Goal: Task Accomplishment & Management: Manage account settings

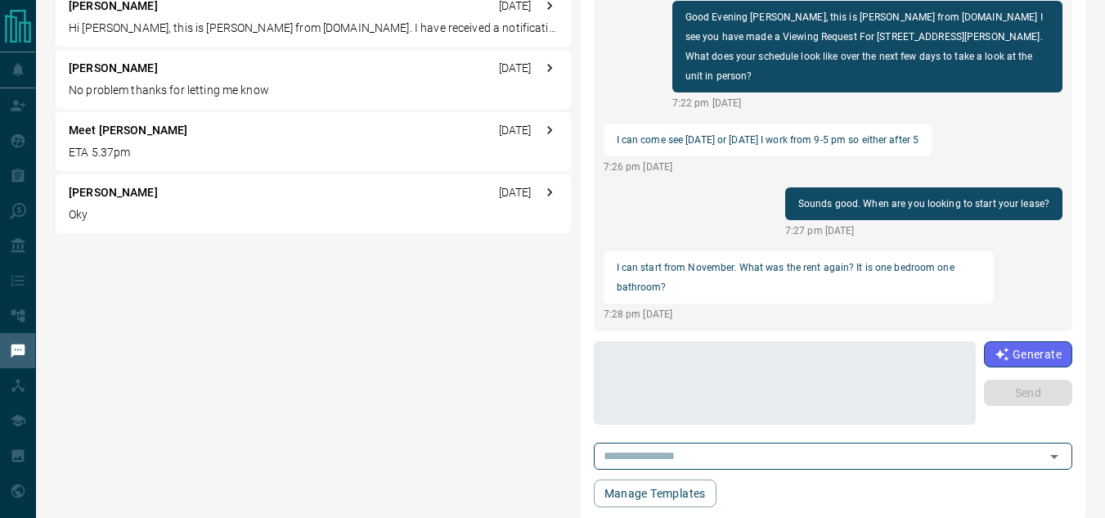
click at [491, 389] on div "[PERSON_NAME] < a minute ago I can come see [DATE] or [DATE] I work from 9-5 pm…" at bounding box center [571, 191] width 1030 height 657
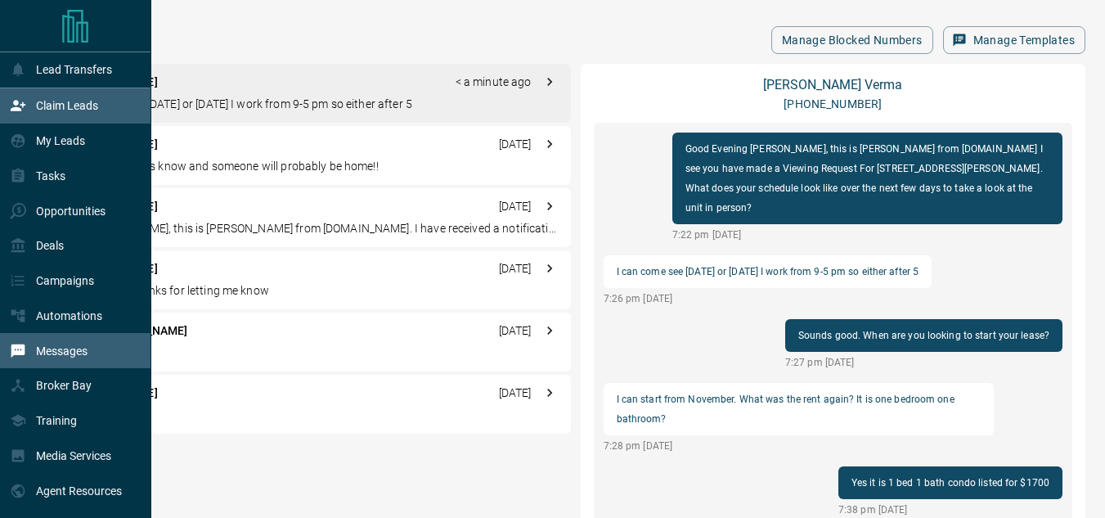
click at [24, 106] on icon at bounding box center [18, 105] width 16 height 16
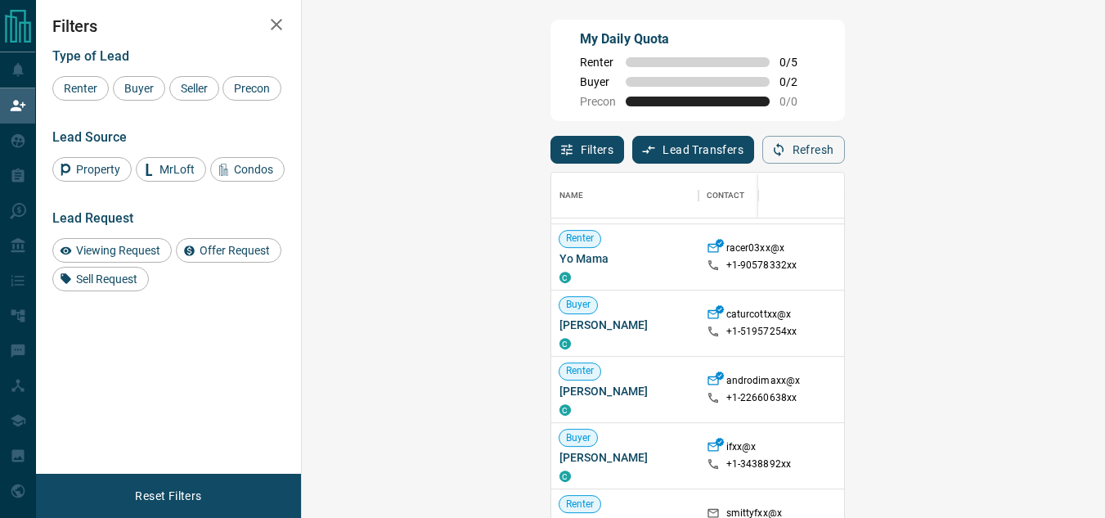
scroll to position [818, 0]
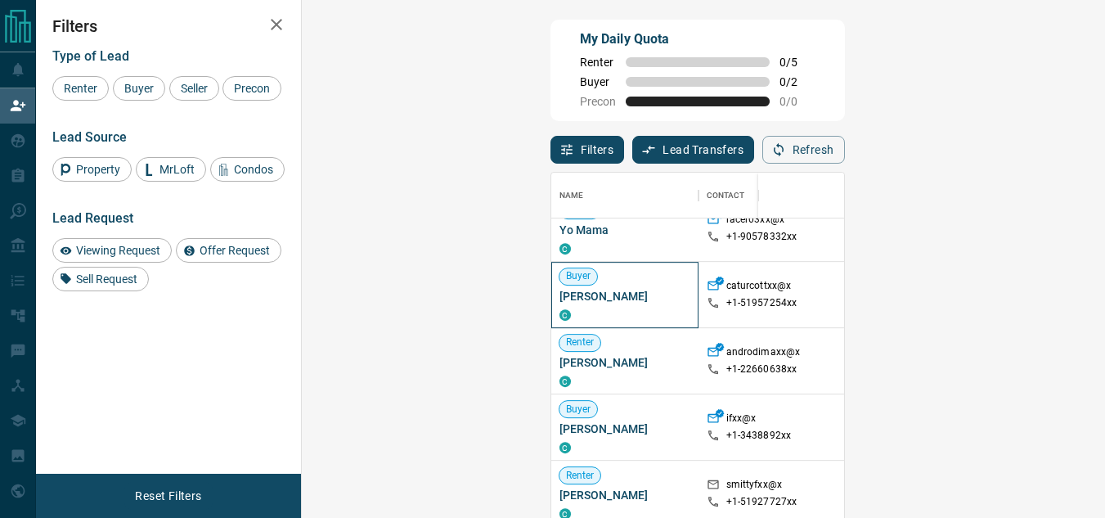
drag, startPoint x: 402, startPoint y: 300, endPoint x: 313, endPoint y: 303, distance: 89.2
click at [551, 303] on div "Name Contact Search Search Range Location Requests AI Status Recent Opportuniti…" at bounding box center [698, 366] width 295 height 389
click at [243, 362] on div "Filters Type of Lead Renter Buyer Seller Precon Lead Source Property MrLoft Con…" at bounding box center [168, 237] width 265 height 474
drag, startPoint x: 405, startPoint y: 299, endPoint x: 321, endPoint y: 297, distance: 84.3
click at [551, 297] on div "Buyer [PERSON_NAME] C" at bounding box center [624, 295] width 147 height 66
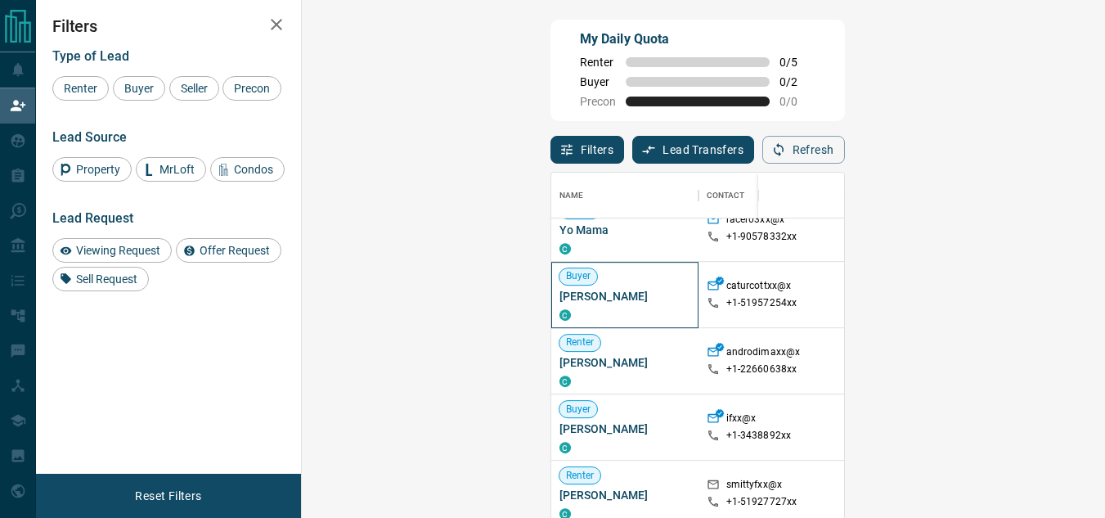
copy span "[PERSON_NAME]"
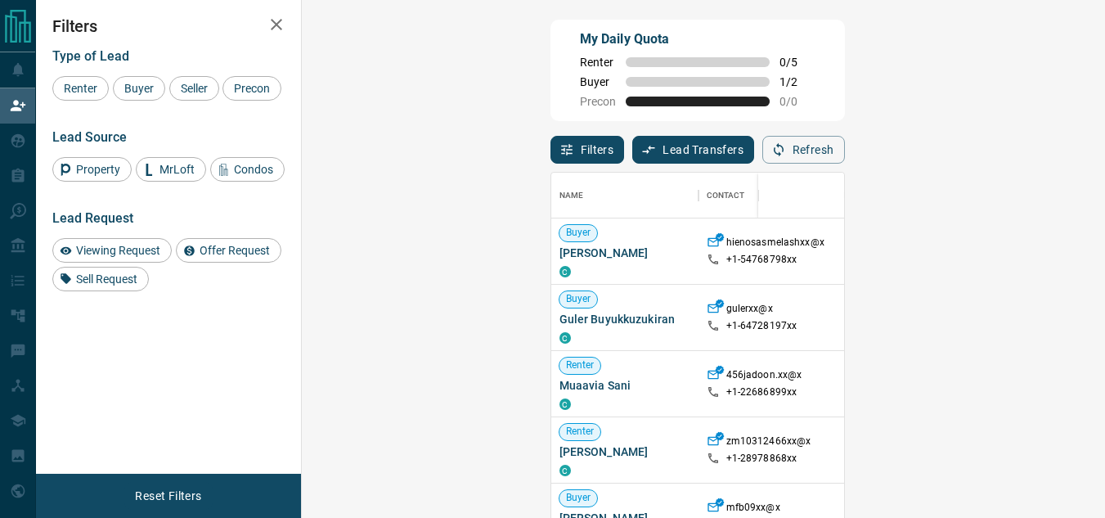
scroll to position [376, 756]
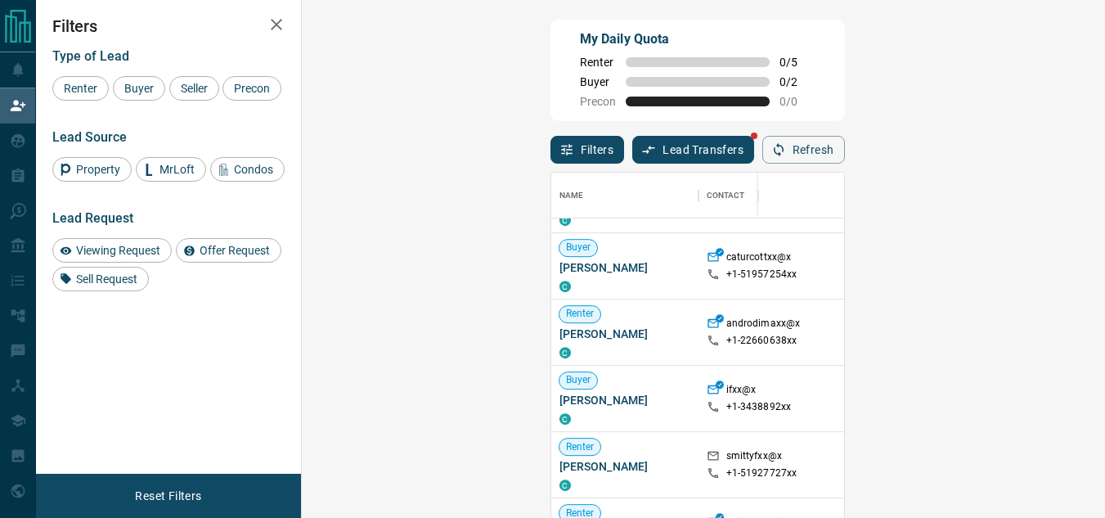
scroll to position [818, 0]
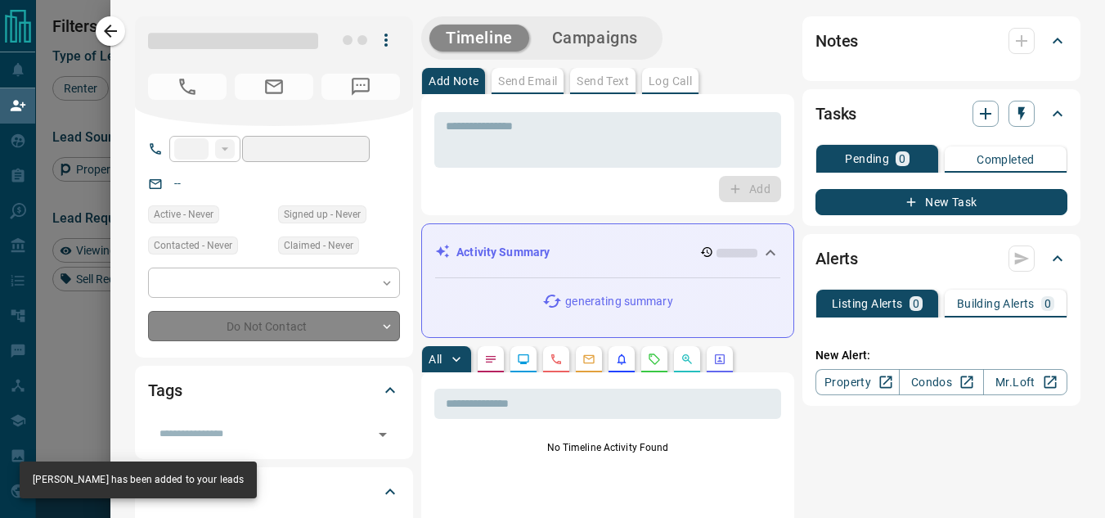
type input "**"
type input "**********"
type input "**"
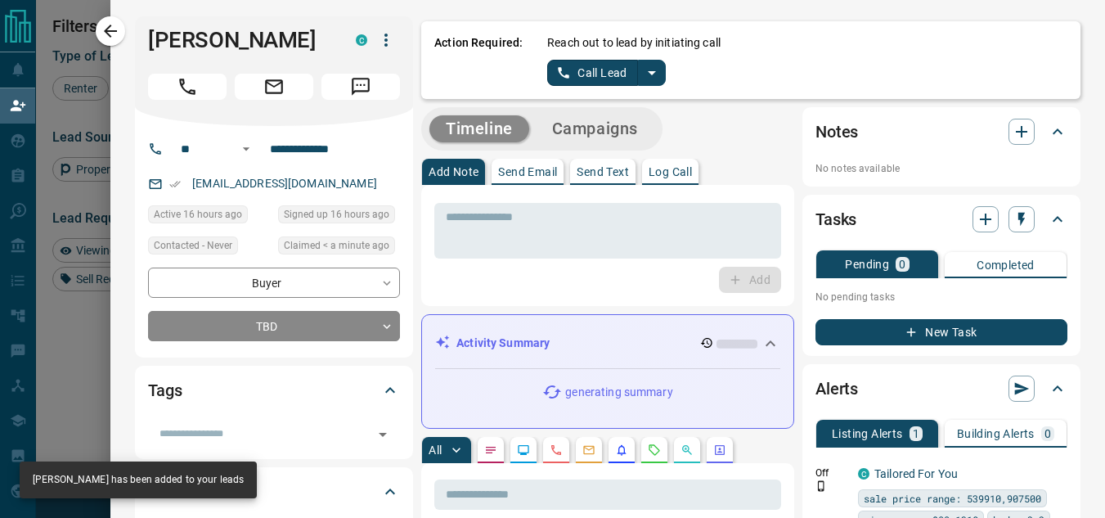
click at [646, 83] on button "split button" at bounding box center [652, 73] width 28 height 26
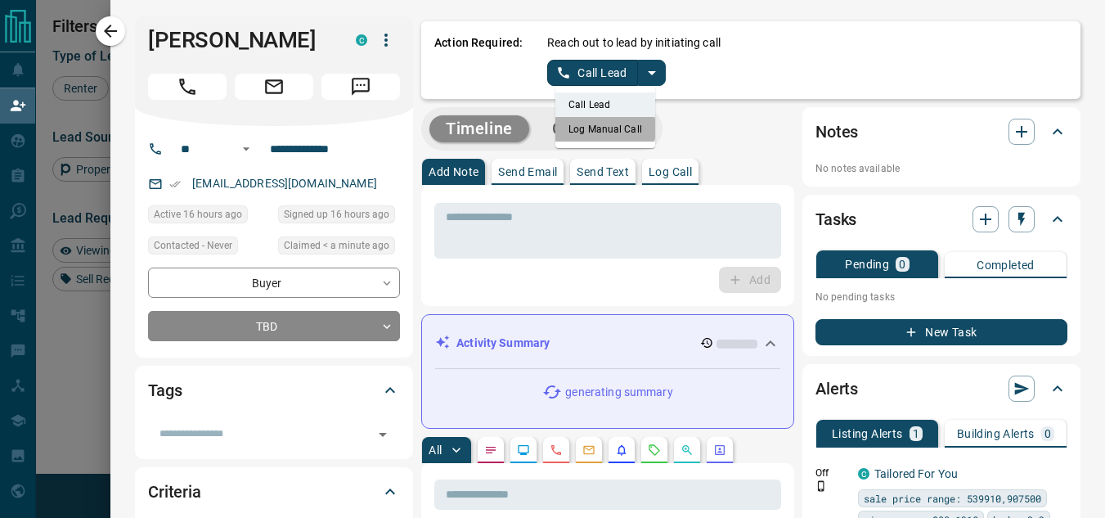
click at [592, 128] on li "Log Manual Call" at bounding box center [606, 129] width 100 height 25
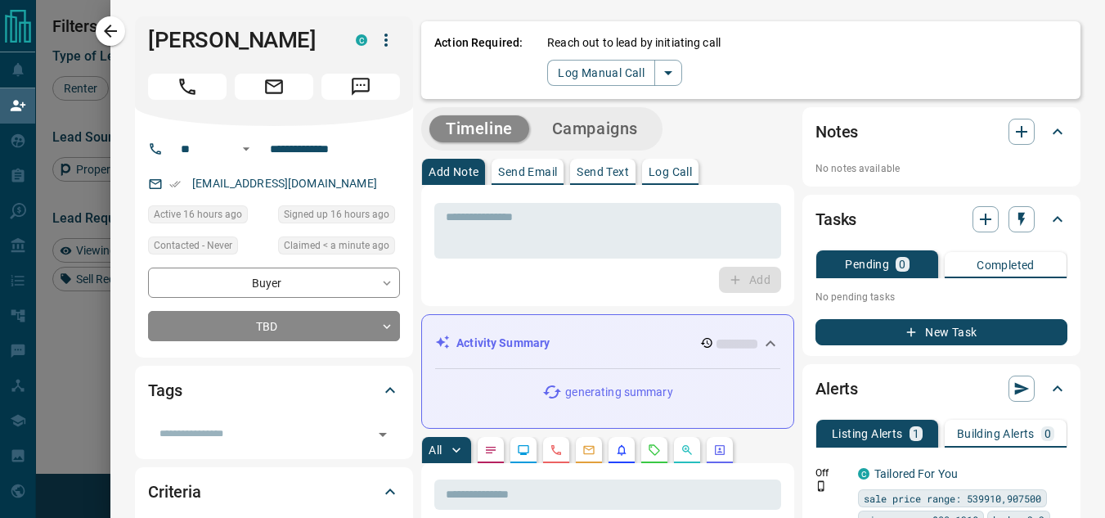
click at [578, 88] on div "Action Required: Reach out to lead by initiating call Log Manual Call" at bounding box center [750, 60] width 659 height 78
click at [578, 75] on button "Log Manual Call" at bounding box center [601, 73] width 108 height 26
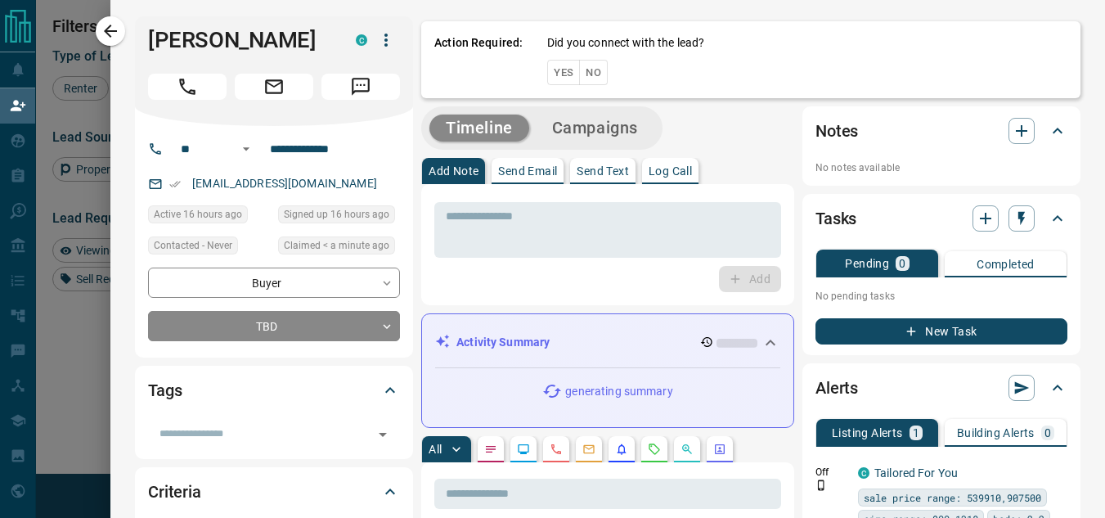
click at [579, 74] on button "No" at bounding box center [593, 72] width 29 height 25
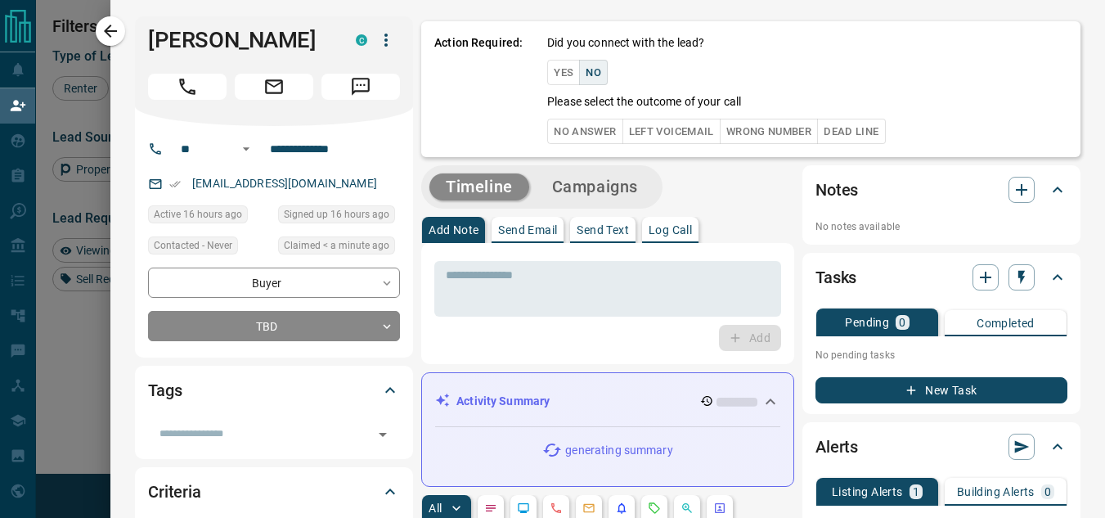
click at [555, 121] on button "No Answer" at bounding box center [584, 131] width 75 height 25
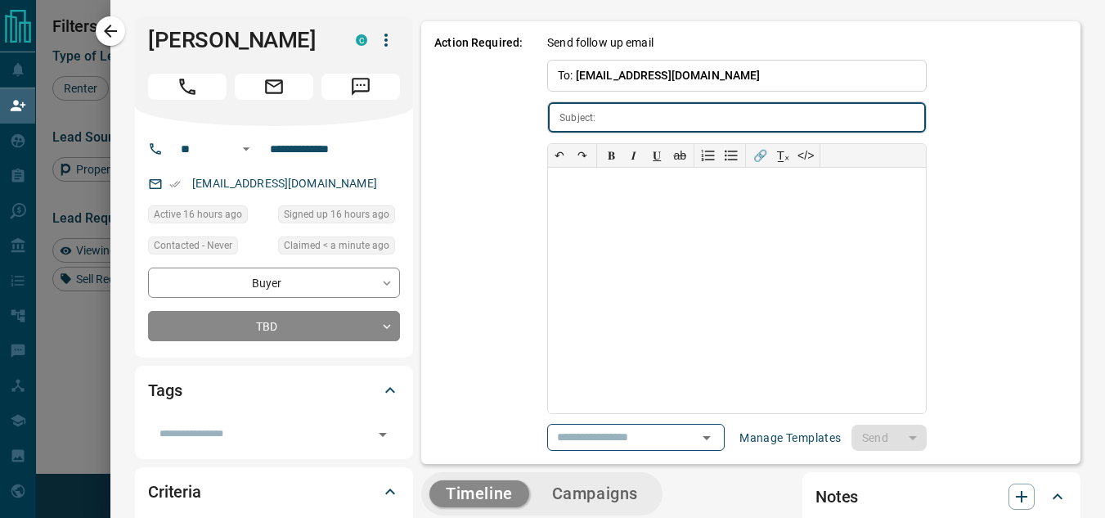
type input "**********"
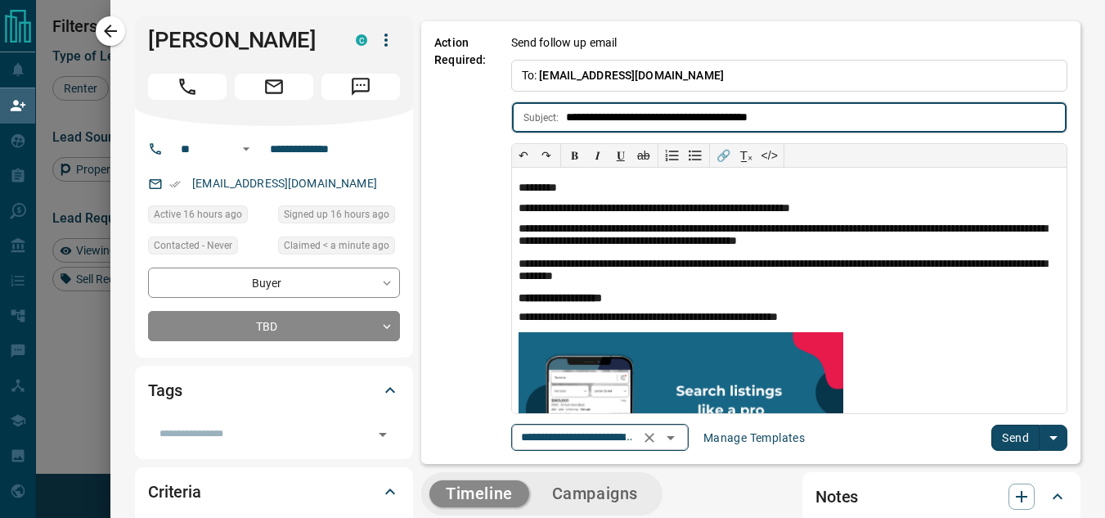
click at [671, 431] on icon "Open" at bounding box center [671, 438] width 20 height 20
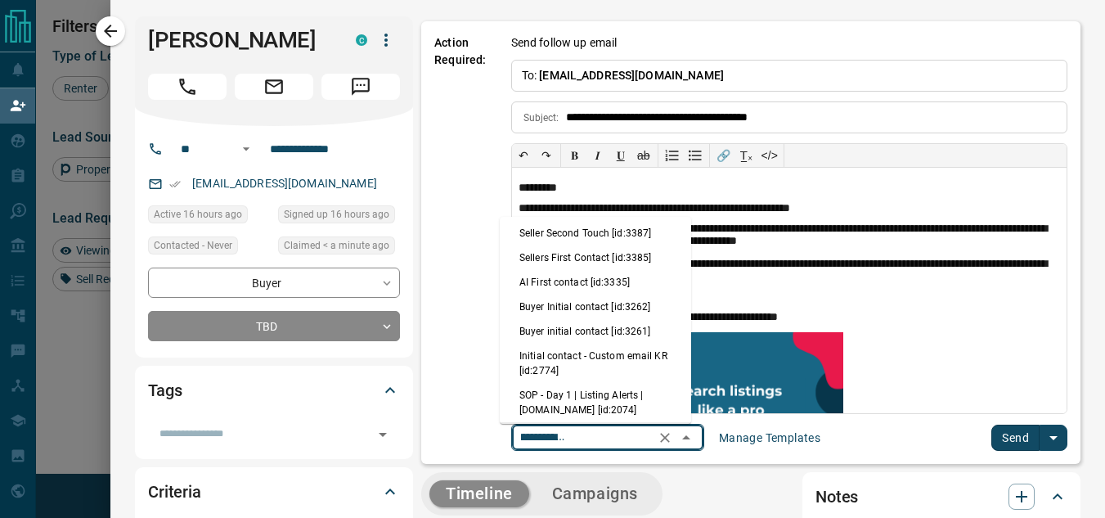
scroll to position [0, 0]
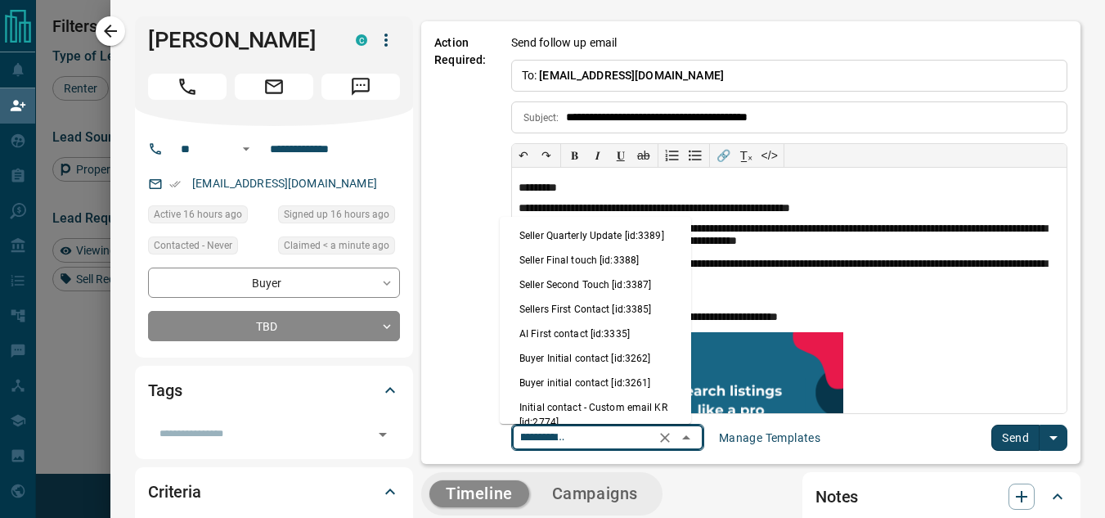
click at [572, 315] on li "Sellers First Contact [id:3385]" at bounding box center [595, 309] width 191 height 25
type input "**********"
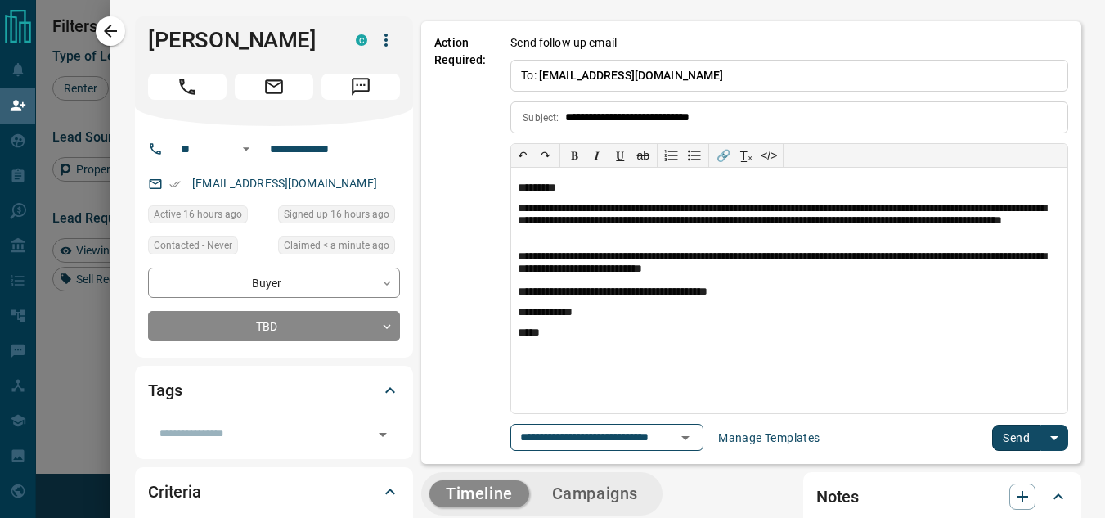
click at [1008, 443] on button "Send" at bounding box center [1016, 438] width 48 height 26
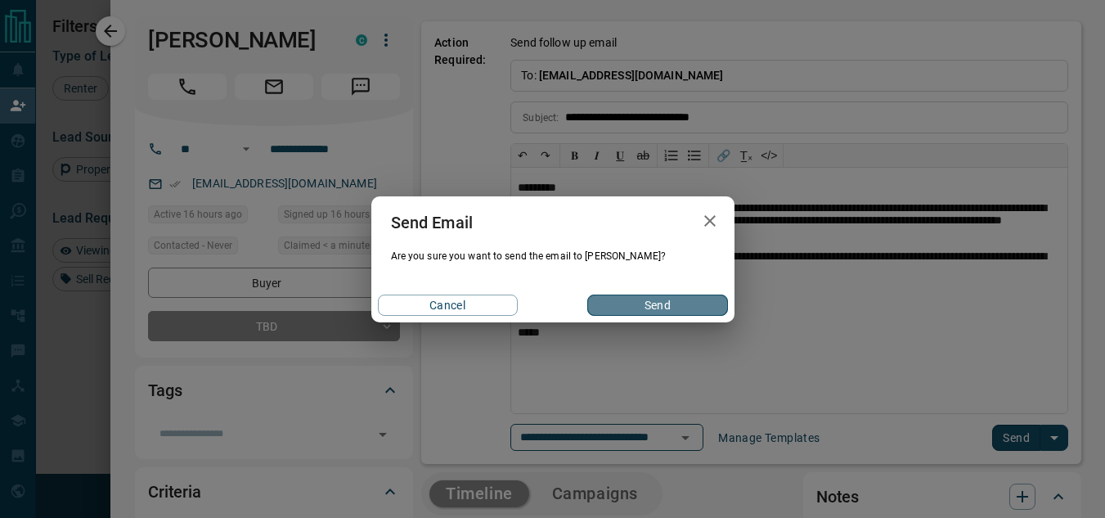
click at [626, 308] on button "Send" at bounding box center [657, 305] width 140 height 21
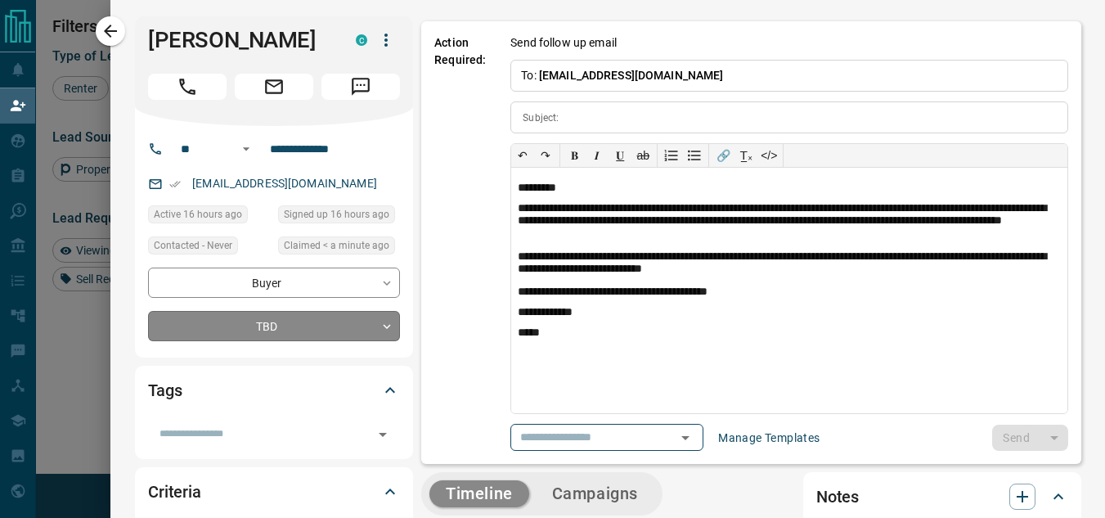
click at [351, 324] on body "Lead Transfers Claim Leads My Leads Tasks Opportunities Deals Campaigns Automat…" at bounding box center [552, 223] width 1105 height 447
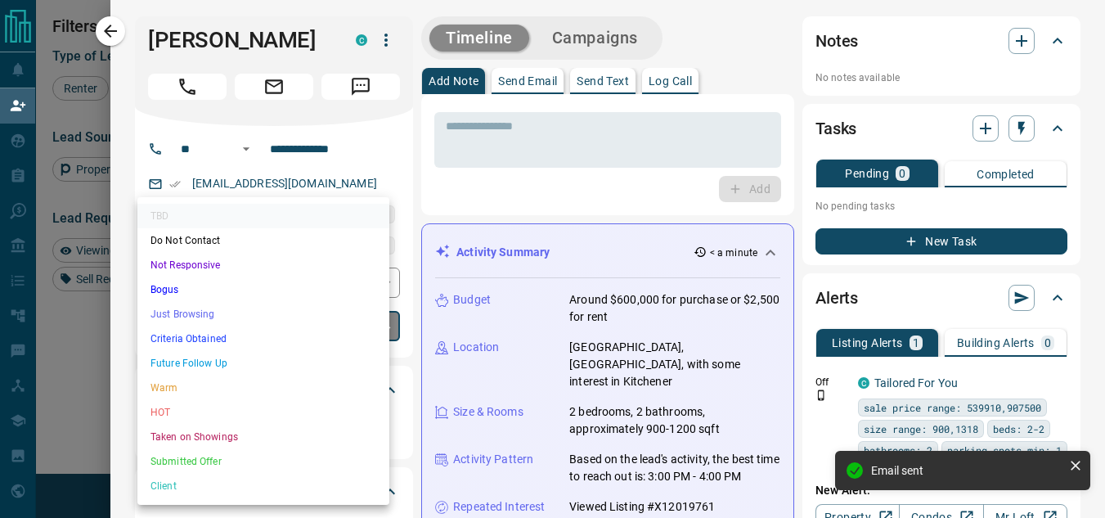
click at [185, 357] on li "Future Follow Up" at bounding box center [263, 363] width 252 height 25
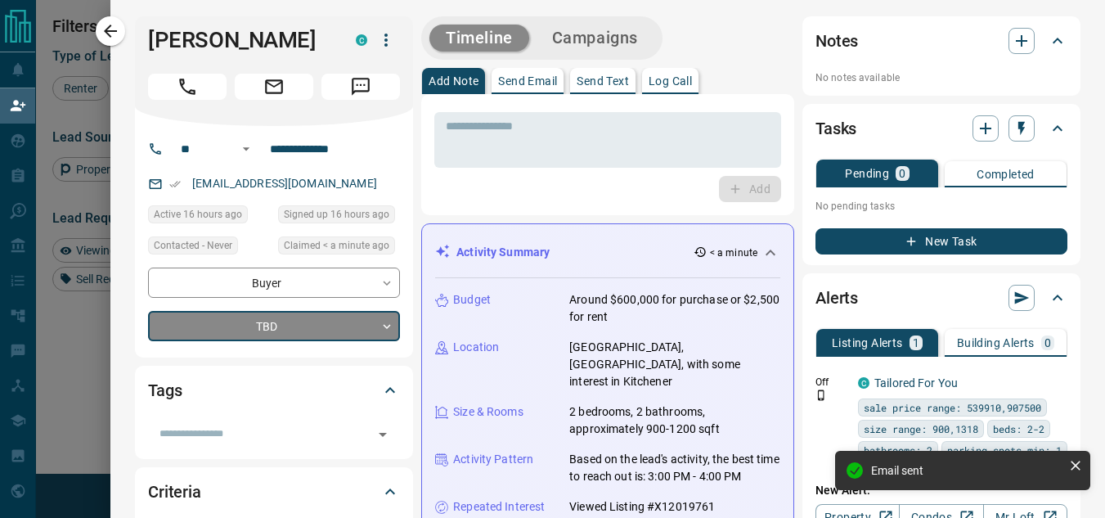
type input "*"
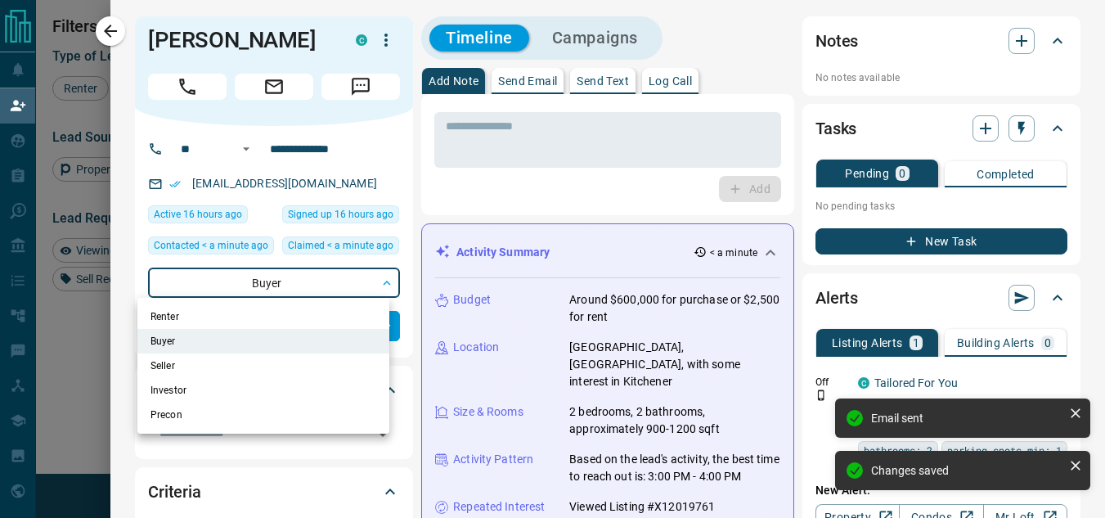
click at [182, 282] on body "Lead Transfers Claim Leads My Leads Tasks Opportunities Deals Campaigns Automat…" at bounding box center [552, 223] width 1105 height 447
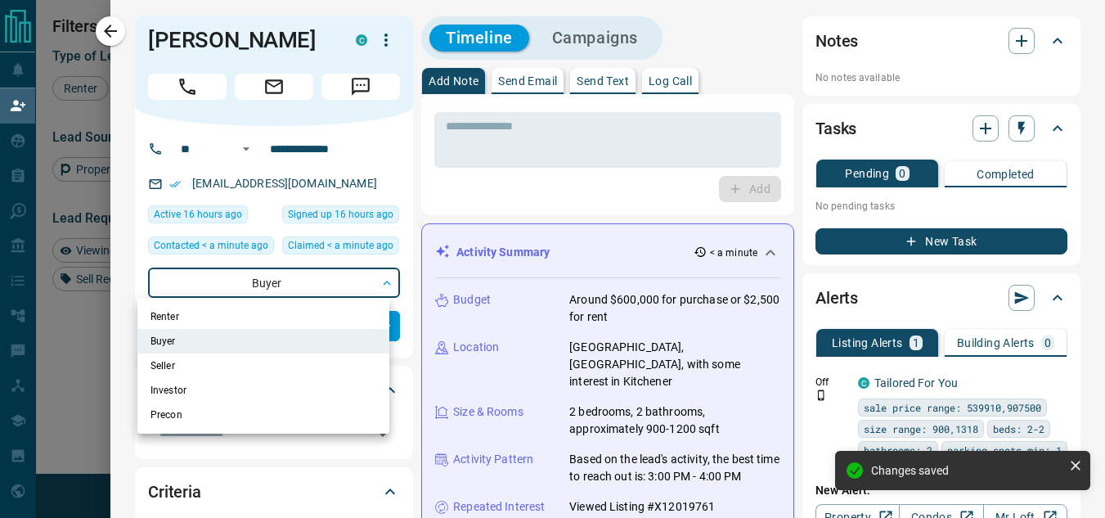
click at [177, 370] on li "Seller" at bounding box center [263, 365] width 252 height 25
type input "**********"
click at [902, 241] on div at bounding box center [552, 259] width 1105 height 518
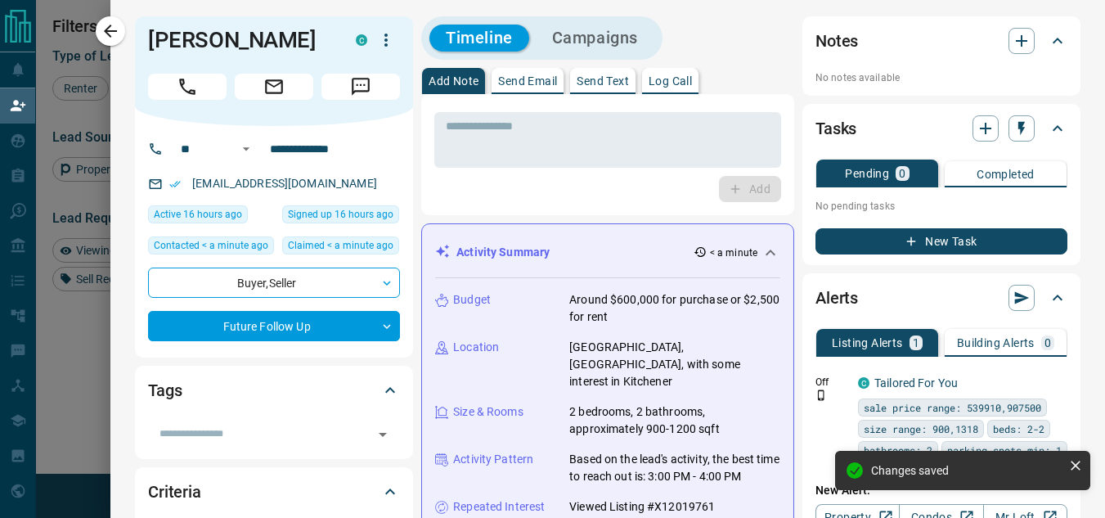
click at [904, 240] on icon "button" at bounding box center [911, 241] width 15 height 15
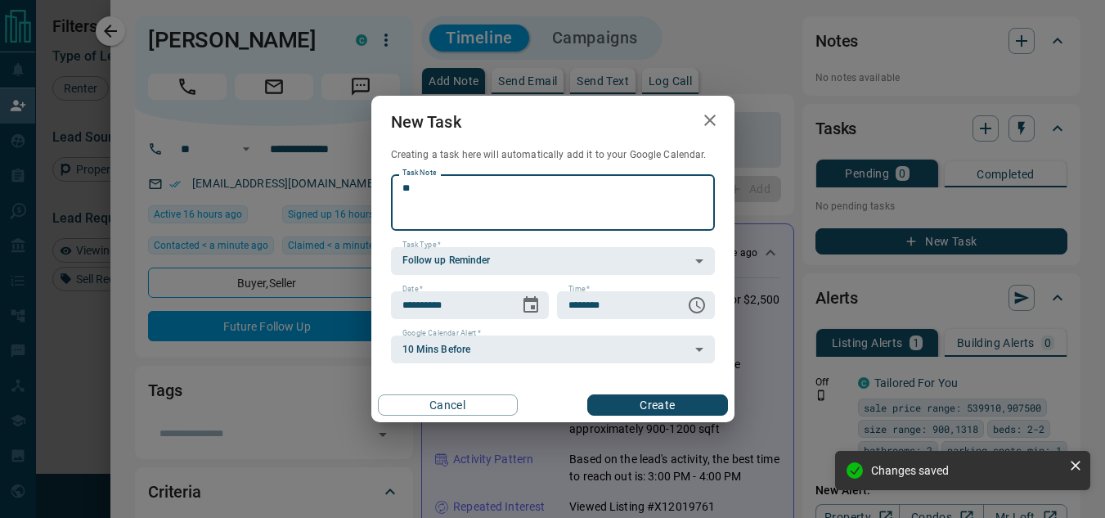
type textarea "*"
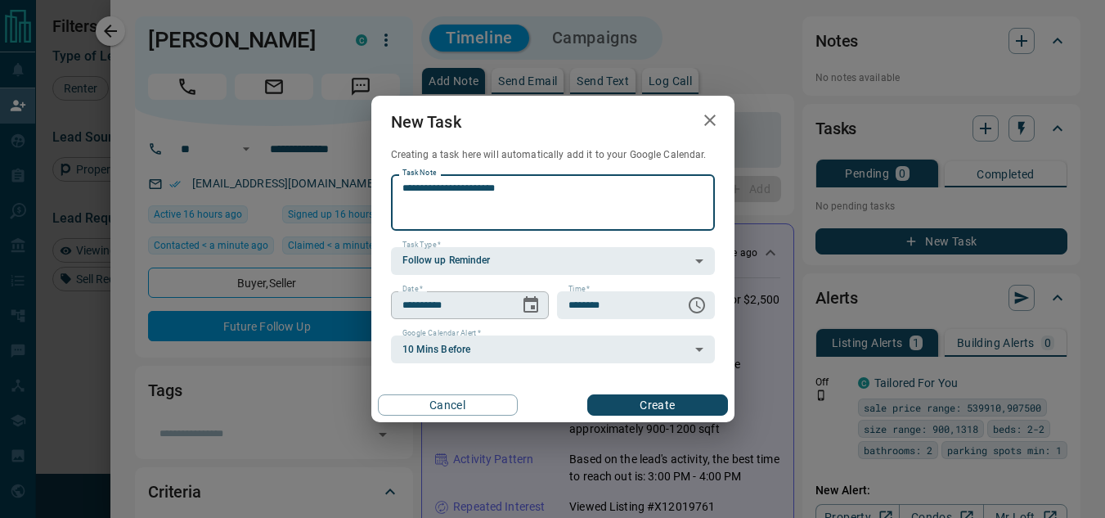
type textarea "**********"
click at [536, 306] on icon "Choose date, selected date is Sep 16, 2025" at bounding box center [531, 305] width 20 height 20
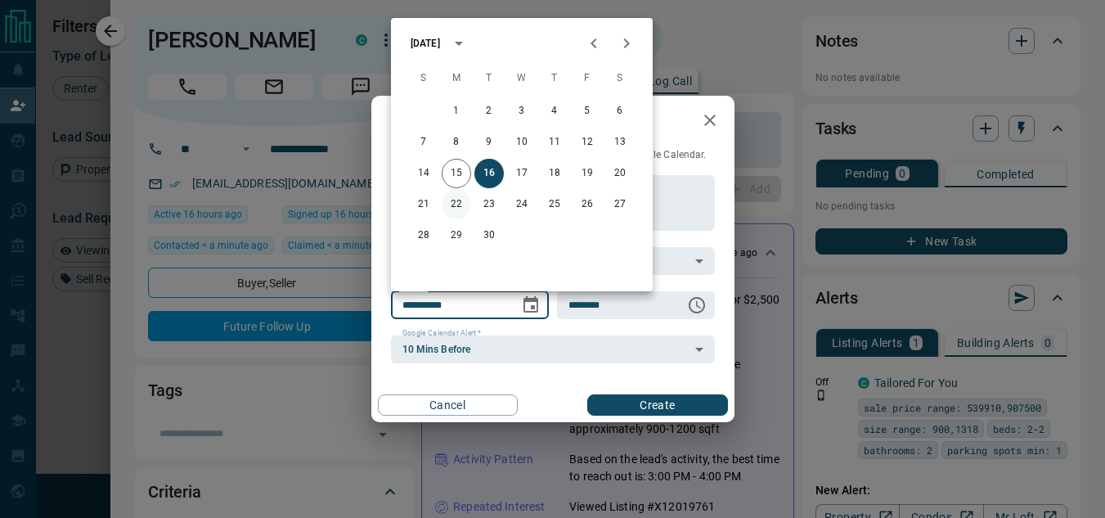
click at [457, 213] on button "22" at bounding box center [456, 204] width 29 height 29
type input "**********"
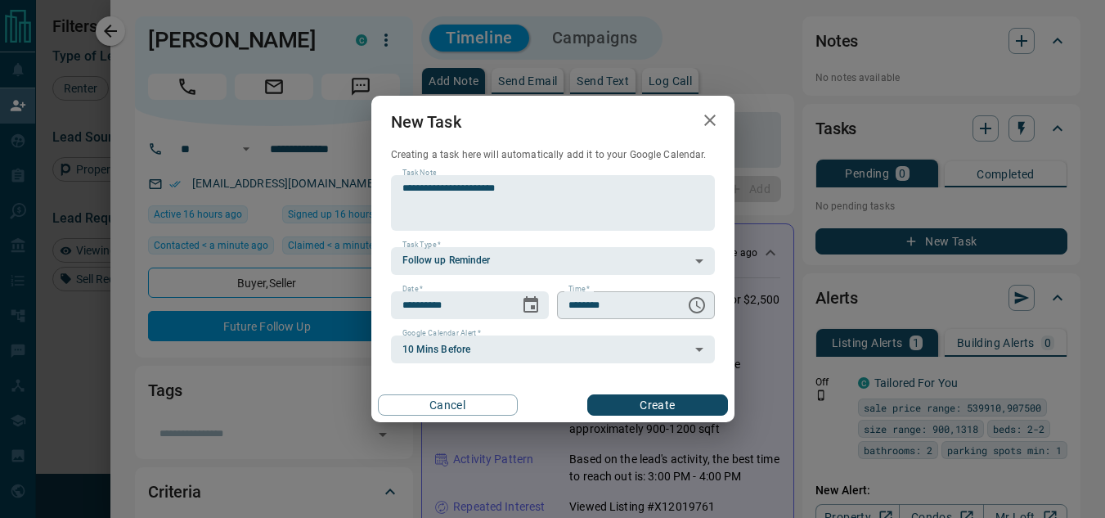
click at [691, 310] on icon "Choose time, selected time is 6:00 AM" at bounding box center [697, 305] width 16 height 16
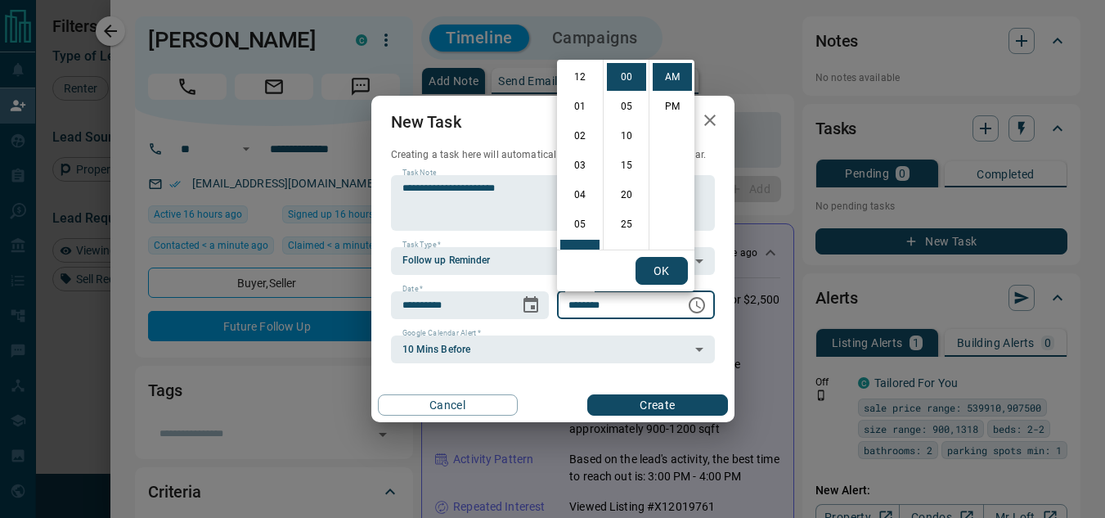
scroll to position [177, 0]
click at [674, 105] on li "PM" at bounding box center [672, 106] width 39 height 28
type input "********"
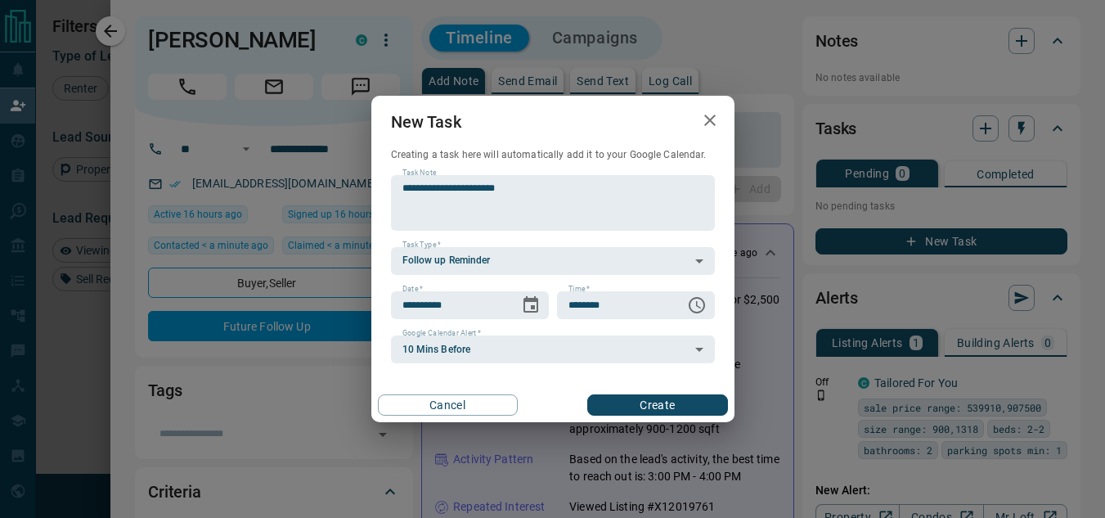
scroll to position [25, 0]
click at [657, 404] on button "Create" at bounding box center [657, 404] width 140 height 21
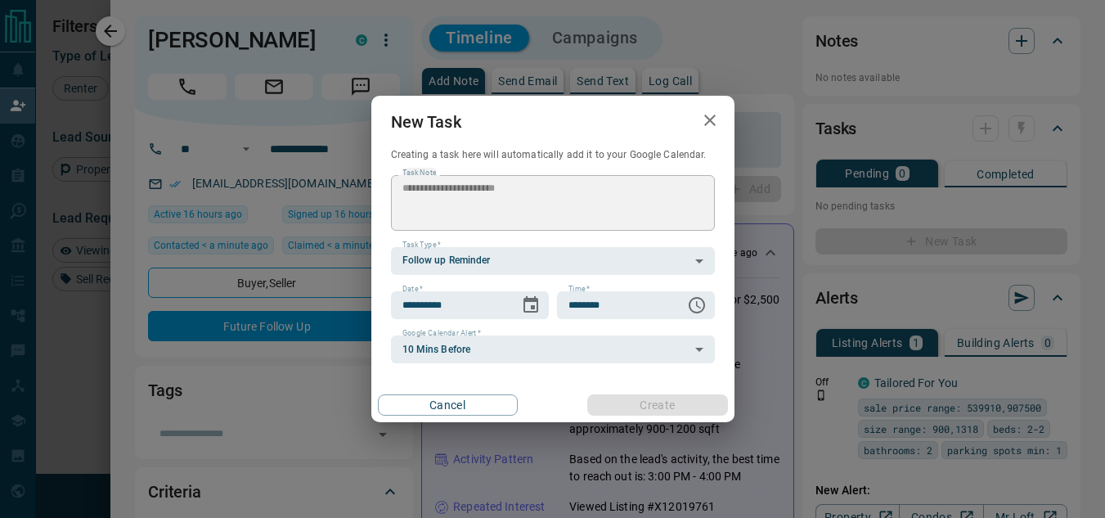
click at [663, 403] on div "Cancel Create" at bounding box center [552, 405] width 363 height 34
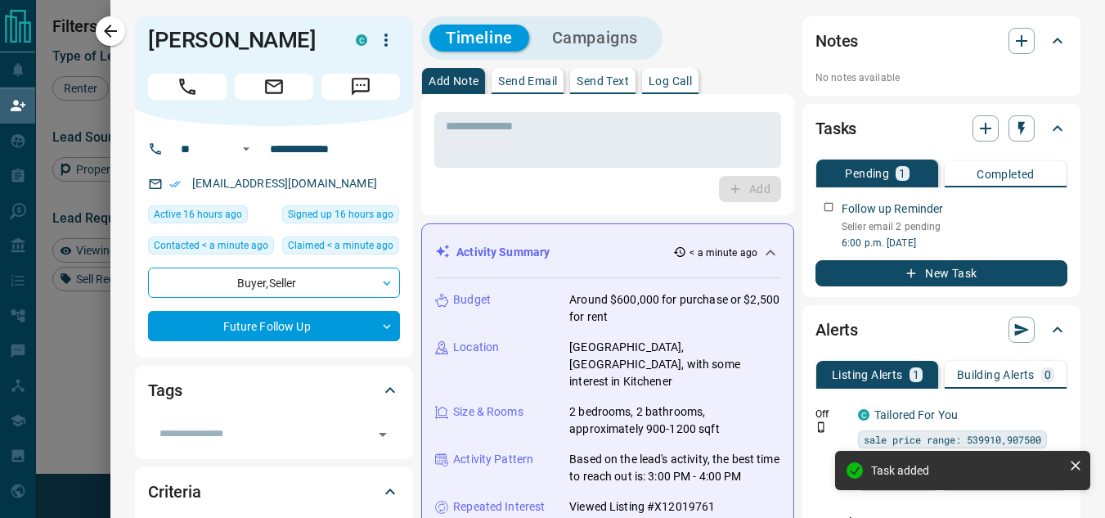
click at [765, 250] on icon at bounding box center [771, 253] width 20 height 20
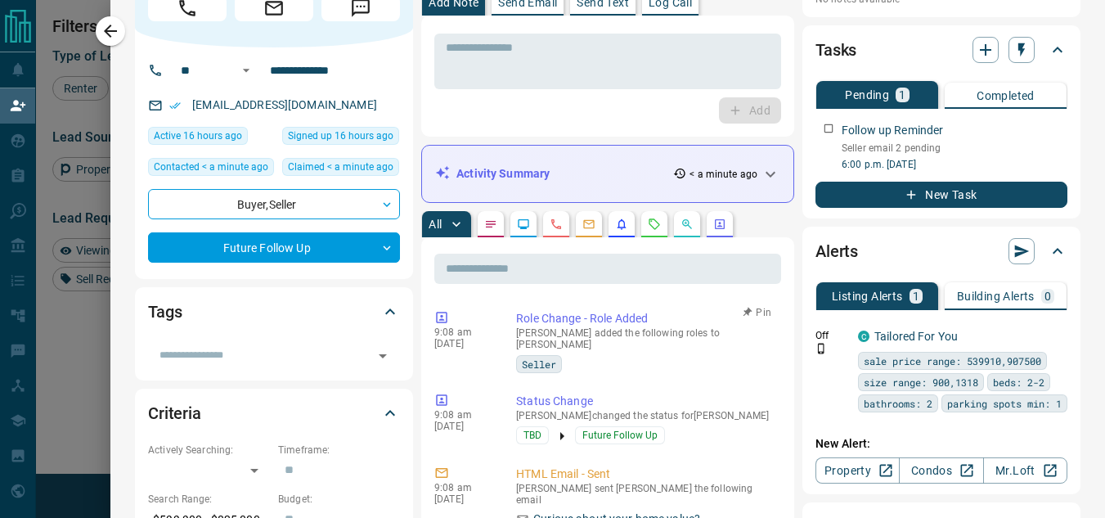
scroll to position [0, 0]
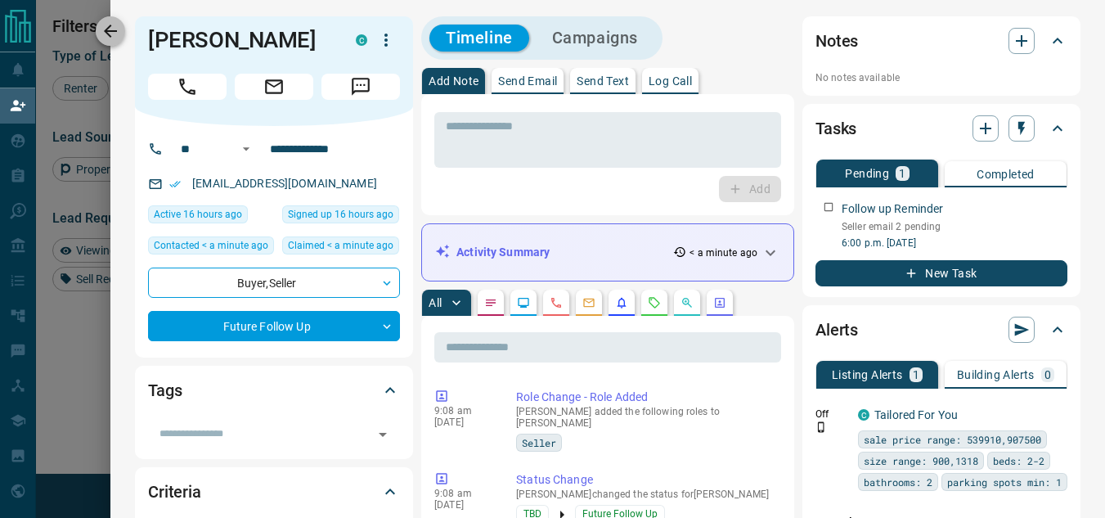
click at [115, 29] on icon "button" at bounding box center [111, 31] width 20 height 20
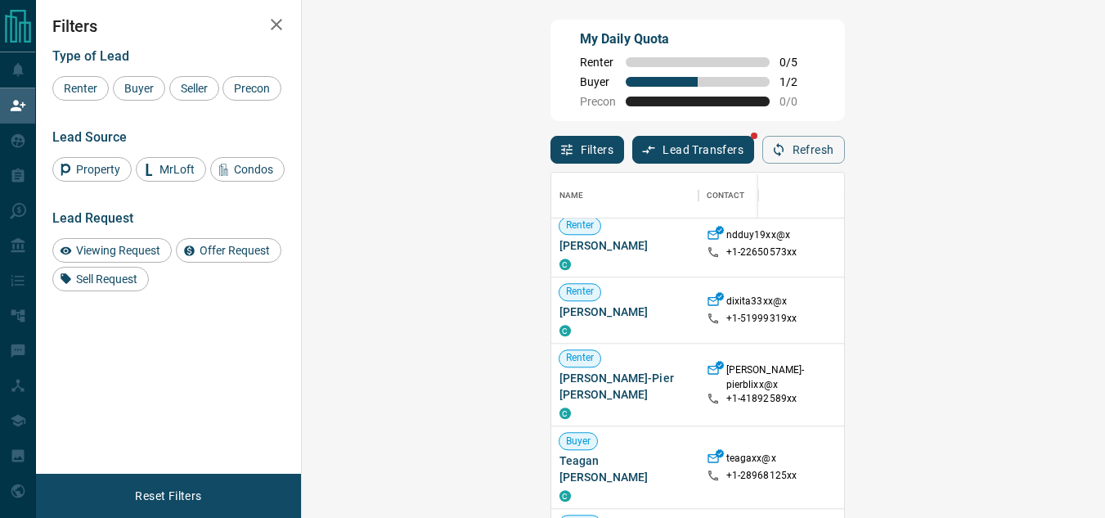
scroll to position [1526, 0]
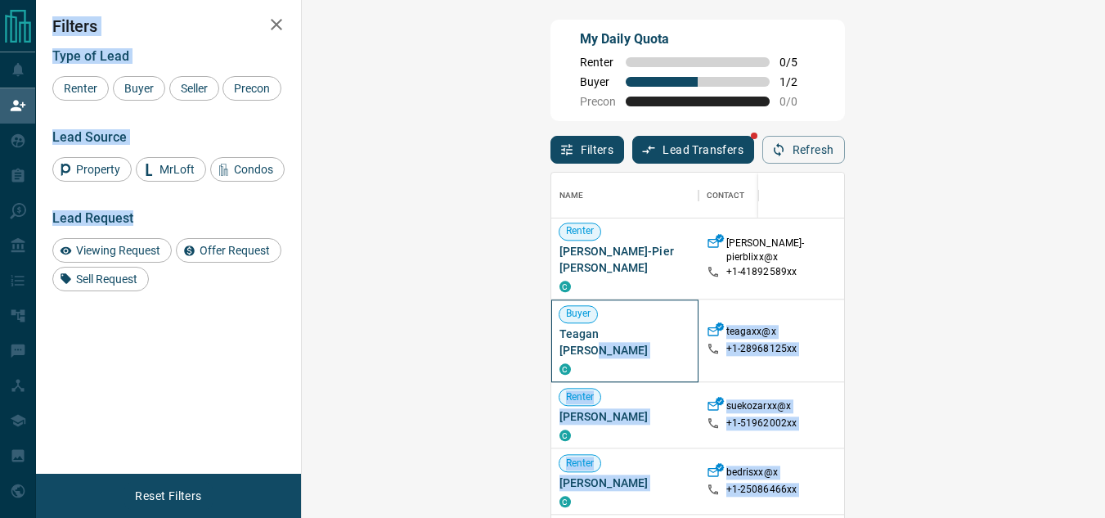
drag, startPoint x: 412, startPoint y: 322, endPoint x: 299, endPoint y: 322, distance: 113.7
click at [299, 322] on div "My Daily Quota Renter 0 / 5 Buyer 1 / 2 Precon 0 / 0 Filters Lead Transfers Ref…" at bounding box center [570, 223] width 1069 height 447
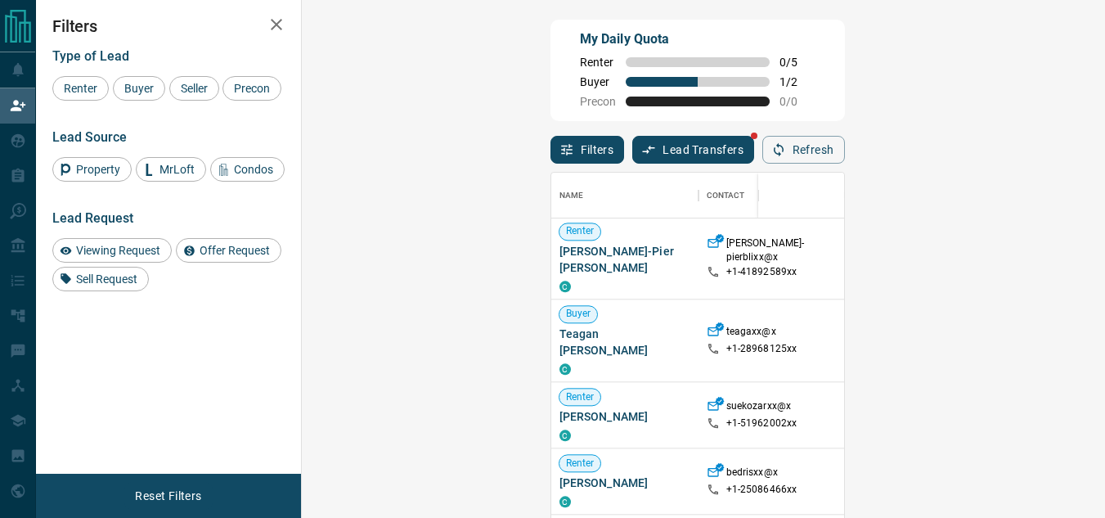
click at [222, 356] on div "Filters Type of Lead Renter Buyer Seller Precon Lead Source Property MrLoft Con…" at bounding box center [168, 237] width 265 height 474
drag, startPoint x: 424, startPoint y: 318, endPoint x: 317, endPoint y: 312, distance: 107.4
click at [551, 312] on div "Buyer Teagan Ingram C" at bounding box center [624, 340] width 147 height 83
copy span "Teagan Ingram"
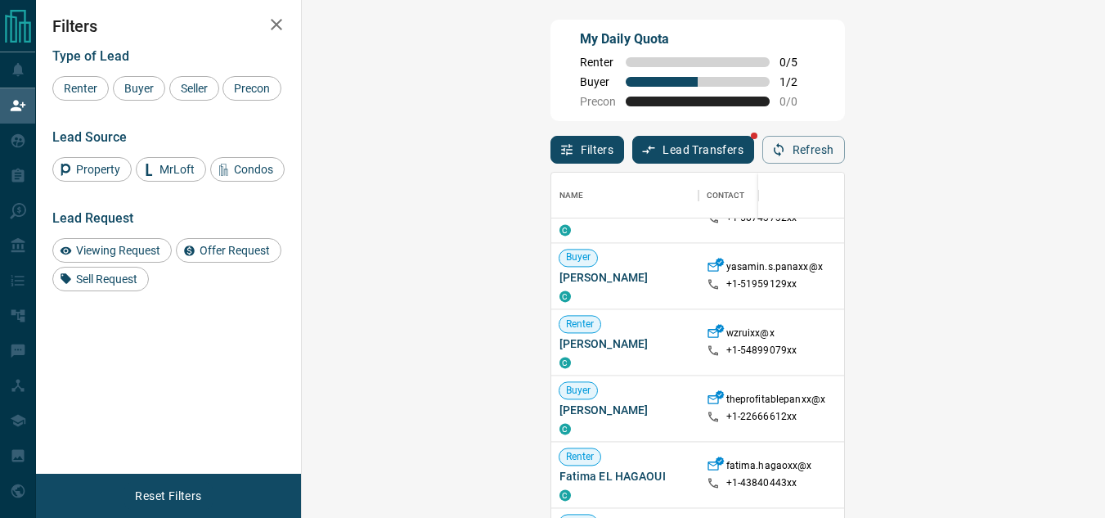
scroll to position [1882, 0]
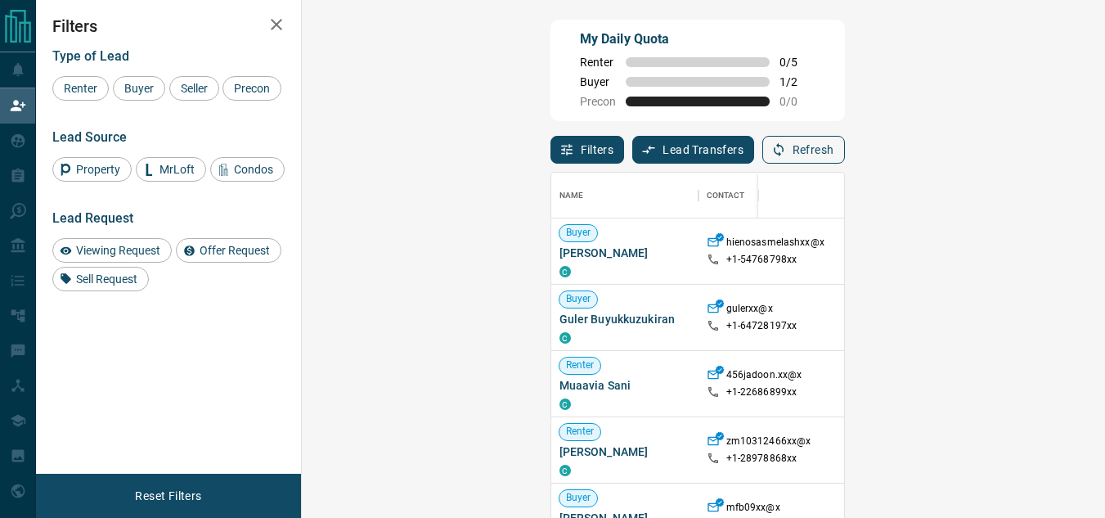
scroll to position [376, 756]
click at [845, 142] on button "Refresh" at bounding box center [804, 150] width 83 height 28
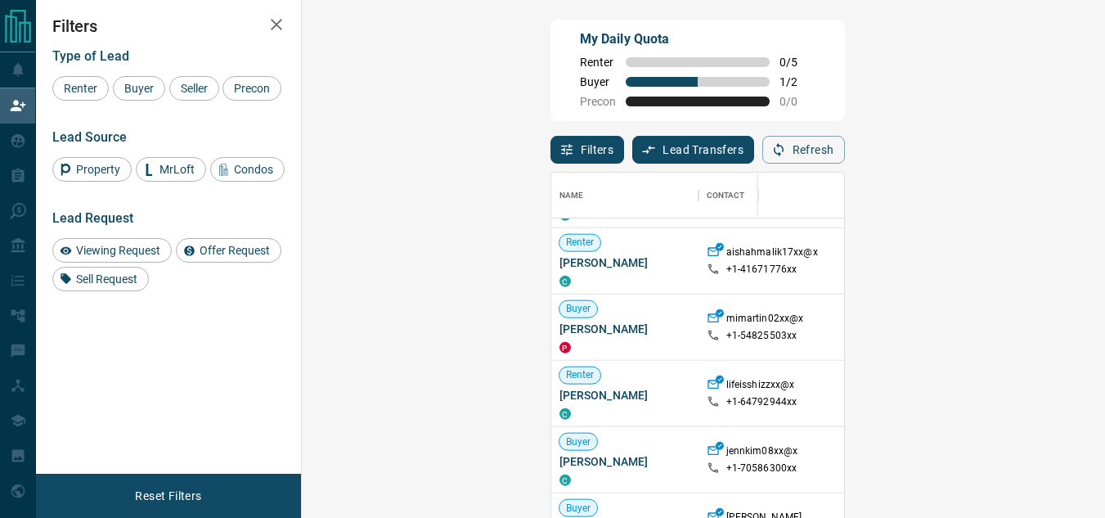
scroll to position [3027, 0]
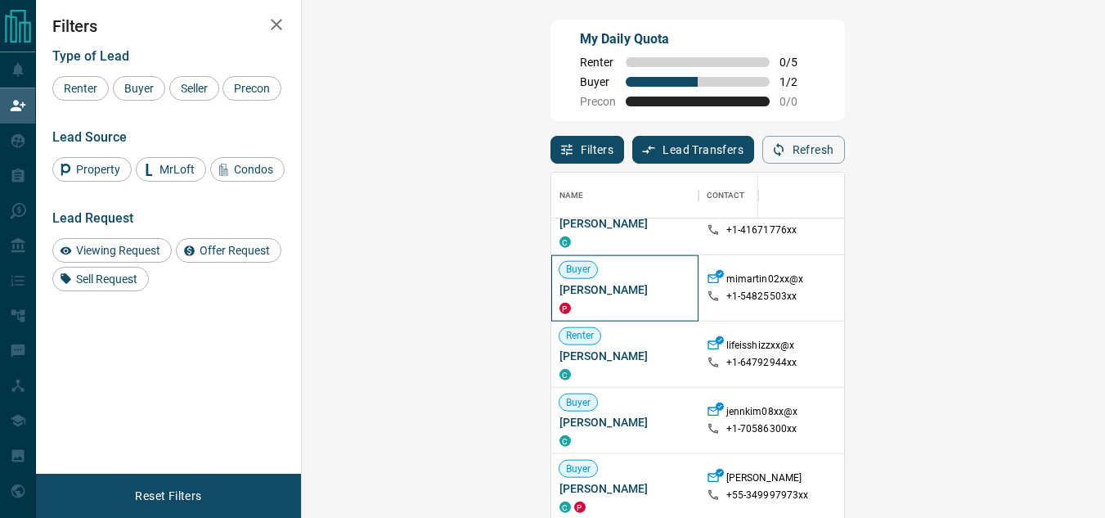
drag, startPoint x: 421, startPoint y: 286, endPoint x: 313, endPoint y: 286, distance: 107.2
click at [551, 286] on div "Buyer Michelle Martin P" at bounding box center [624, 288] width 147 height 66
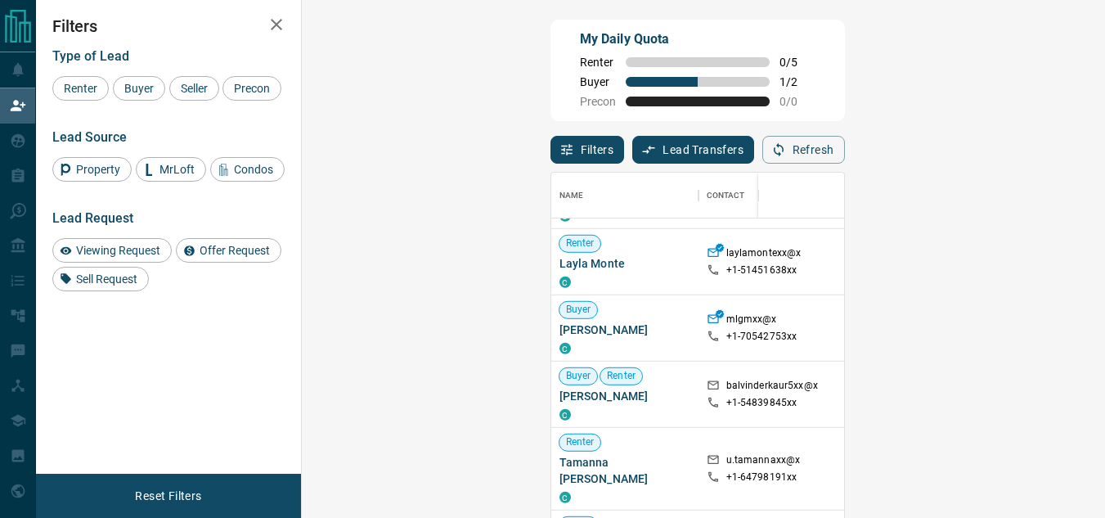
scroll to position [3354, 0]
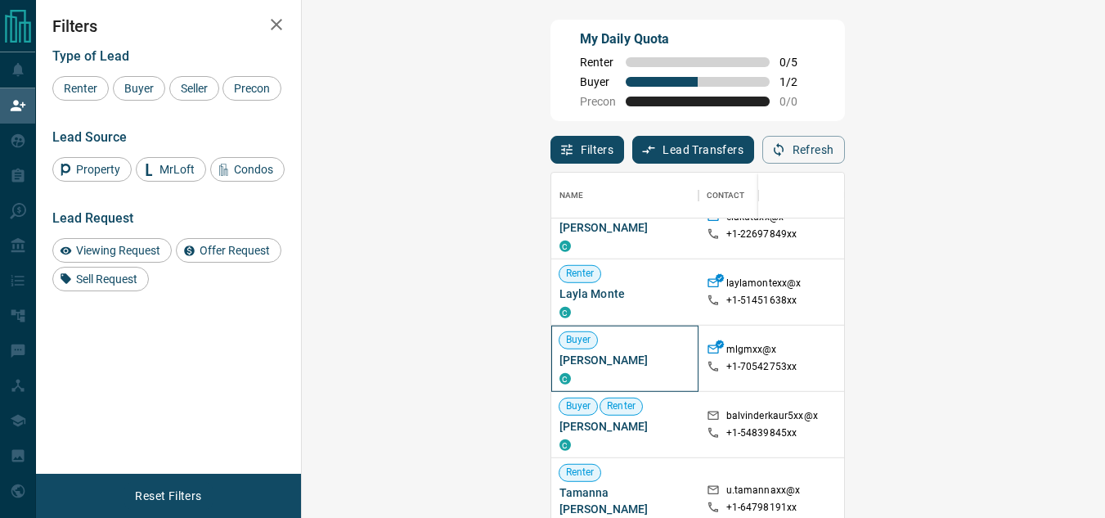
drag, startPoint x: 441, startPoint y: 364, endPoint x: 371, endPoint y: 367, distance: 70.4
click at [560, 367] on span "MaryLou Quesnelle" at bounding box center [625, 360] width 131 height 16
copy span "Quesnelle"
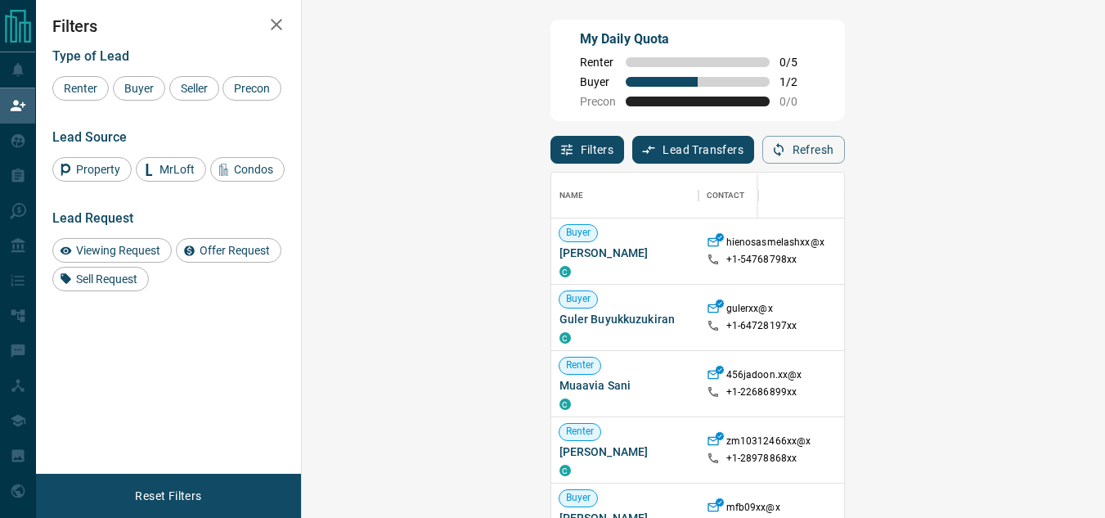
scroll to position [376, 756]
click at [845, 146] on button "Refresh" at bounding box center [804, 150] width 83 height 28
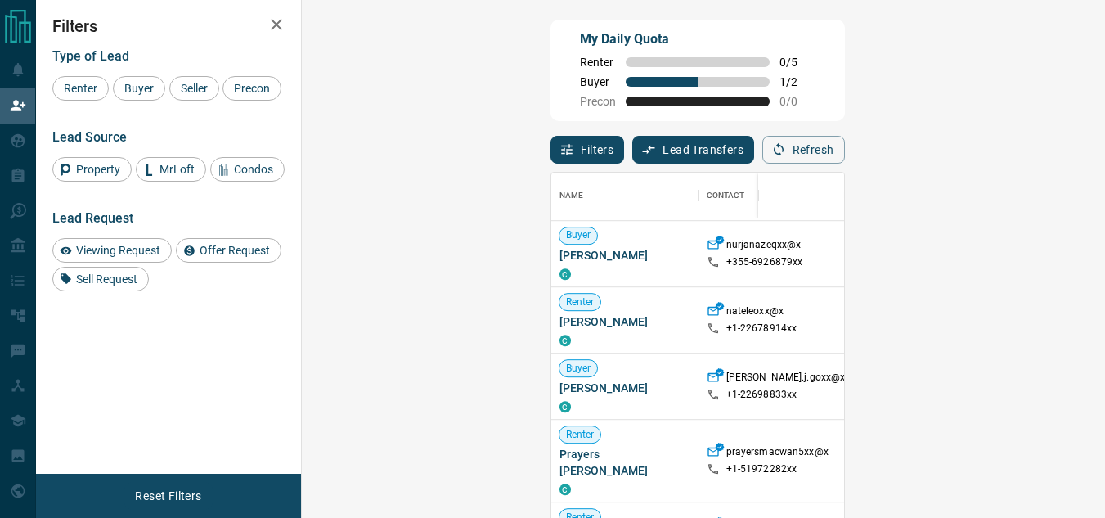
scroll to position [1145, 0]
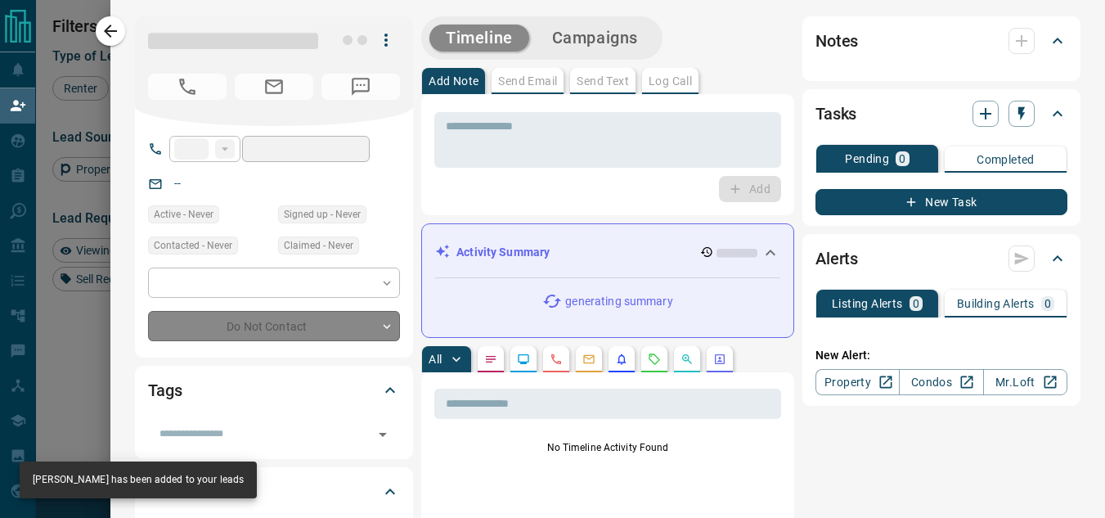
type input "**"
type input "**********"
type input "**"
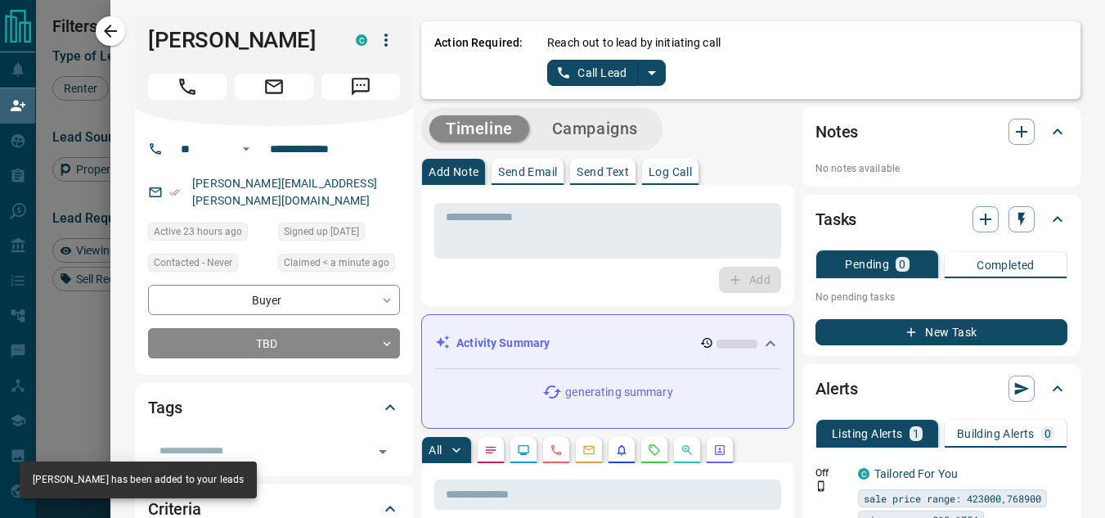
click at [757, 260] on div "* ​ Add" at bounding box center [607, 245] width 347 height 95
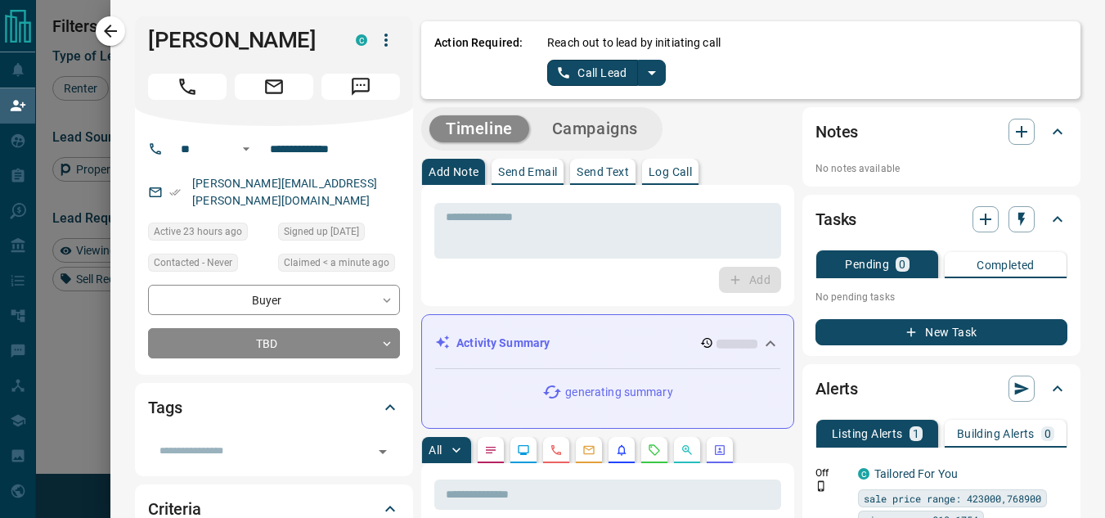
click at [761, 346] on icon at bounding box center [771, 344] width 20 height 20
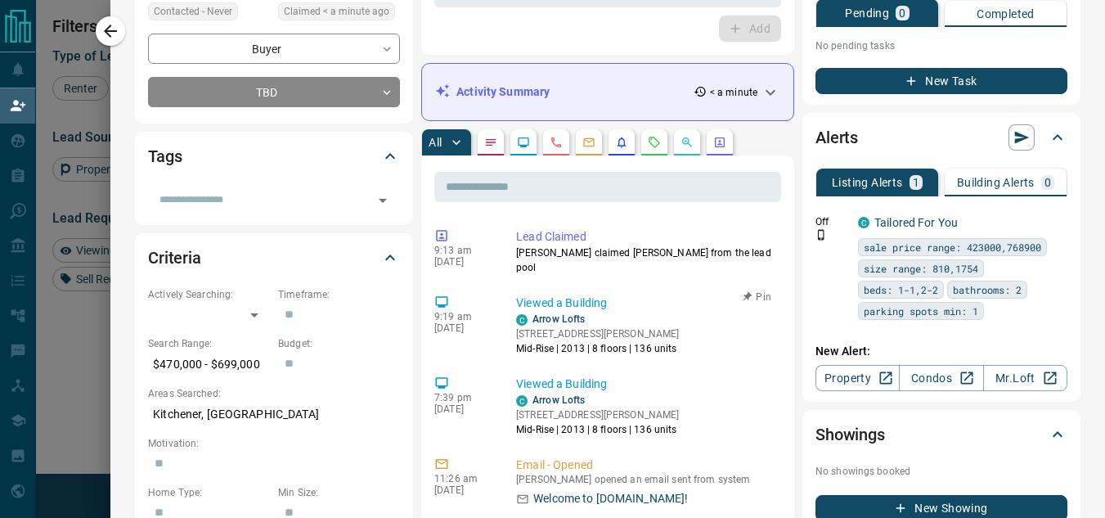
scroll to position [0, 0]
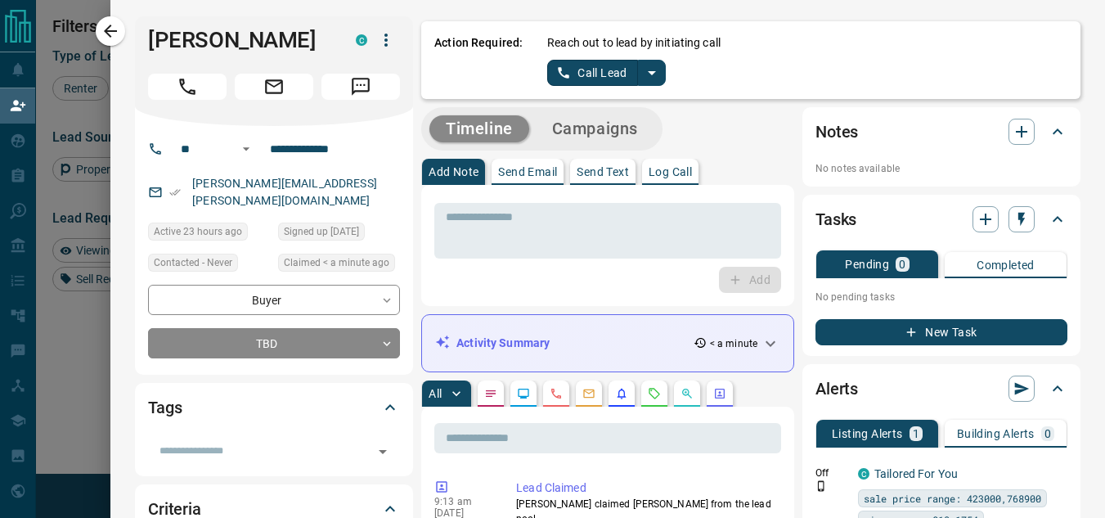
click at [648, 70] on icon "split button" at bounding box center [652, 73] width 20 height 20
click at [609, 137] on li "Log Manual Call" at bounding box center [606, 129] width 100 height 25
click at [603, 70] on button "Log Manual Call" at bounding box center [601, 73] width 108 height 26
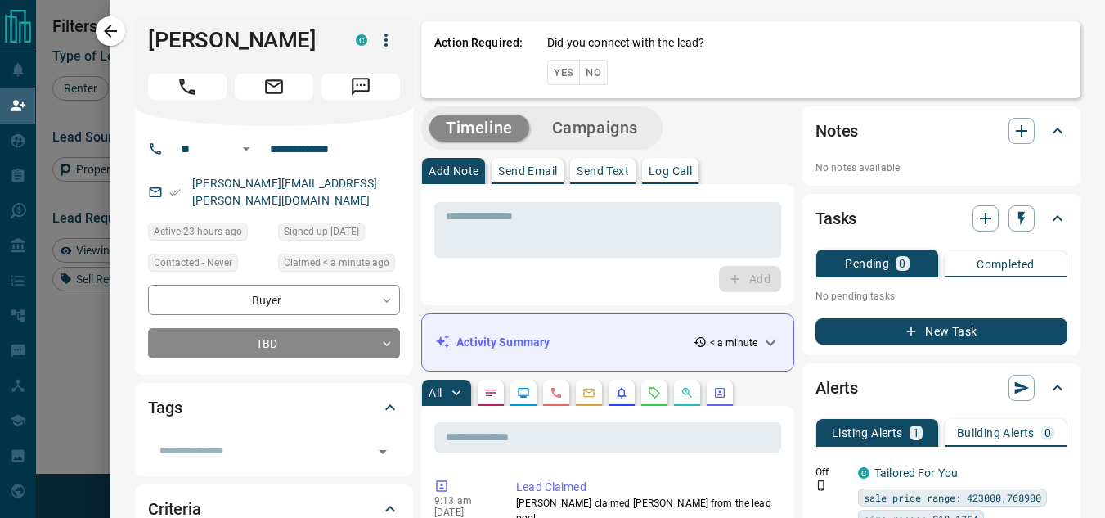
click at [595, 77] on button "No" at bounding box center [593, 72] width 29 height 25
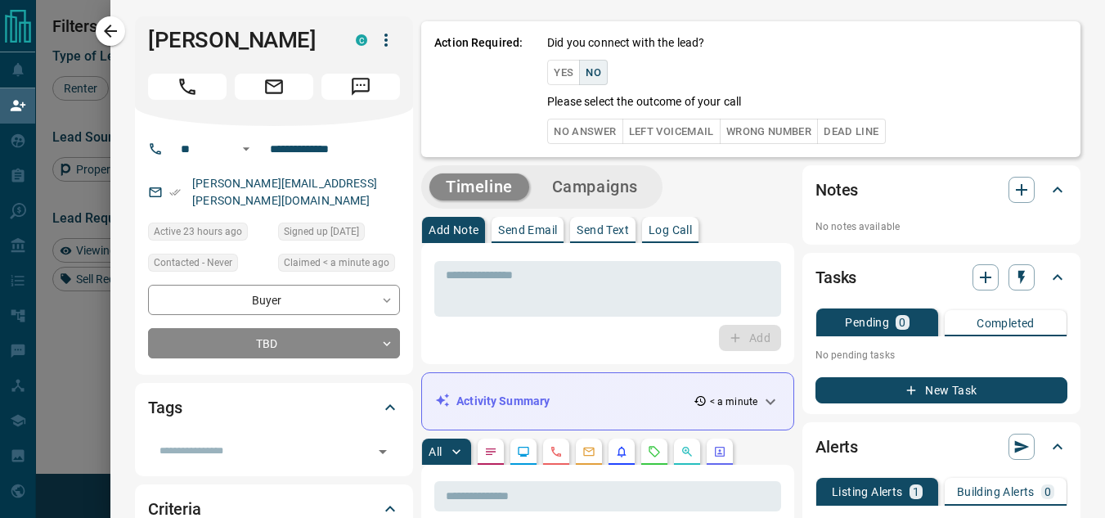
click at [574, 128] on button "No Answer" at bounding box center [584, 131] width 75 height 25
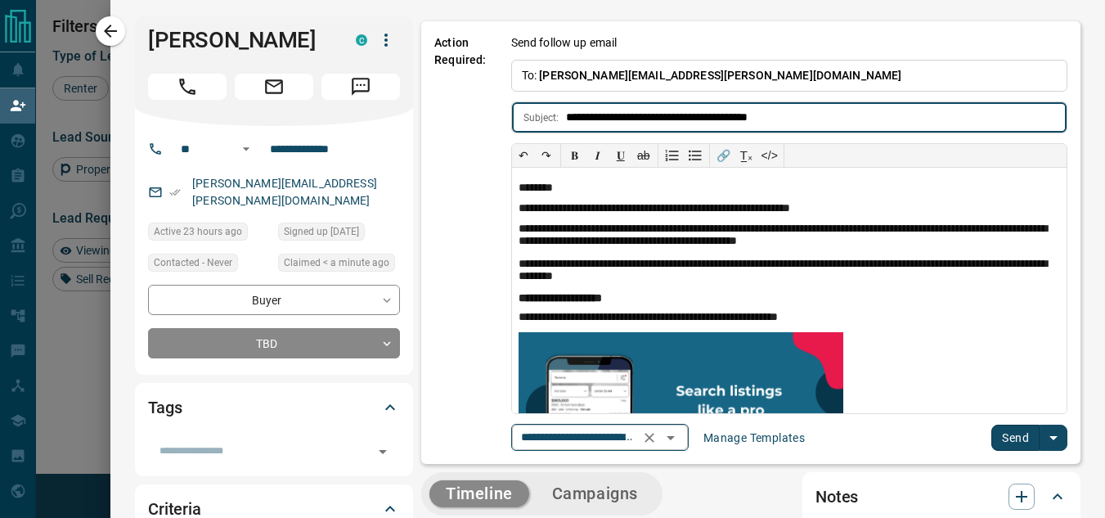
click at [667, 430] on icon "Open" at bounding box center [671, 438] width 20 height 20
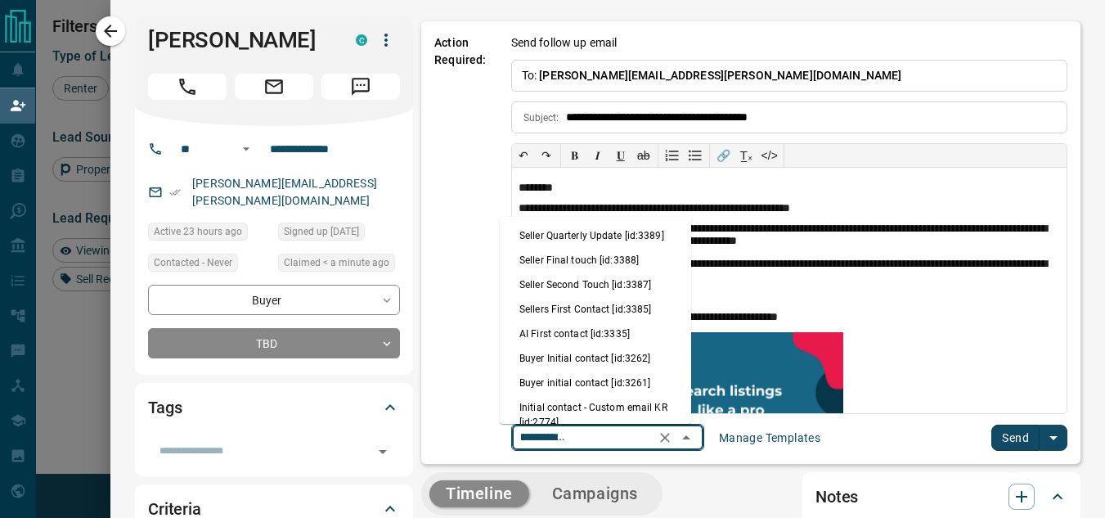
click at [583, 381] on li "Buyer initial contact [id:3261]" at bounding box center [595, 383] width 191 height 25
type input "**********"
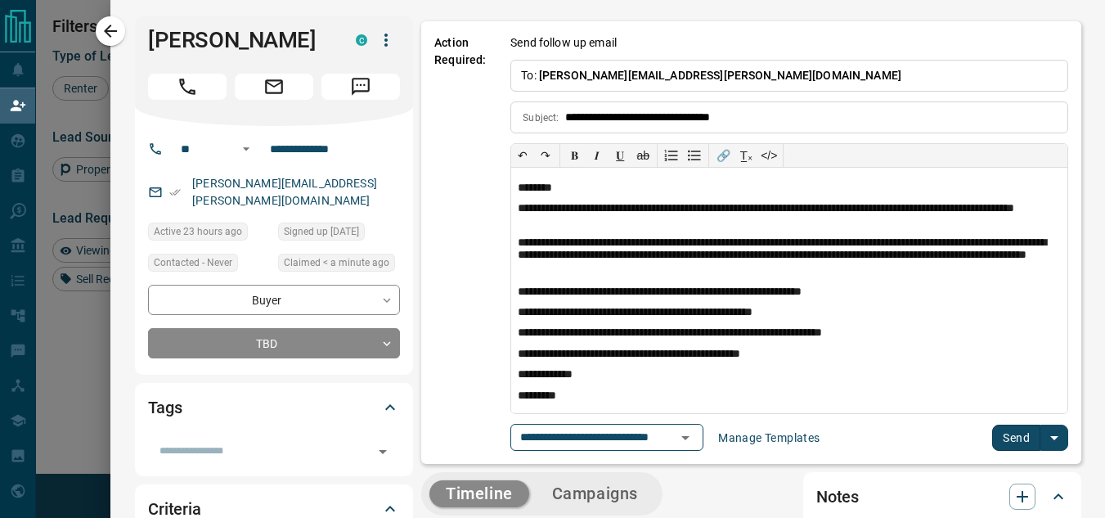
scroll to position [3, 0]
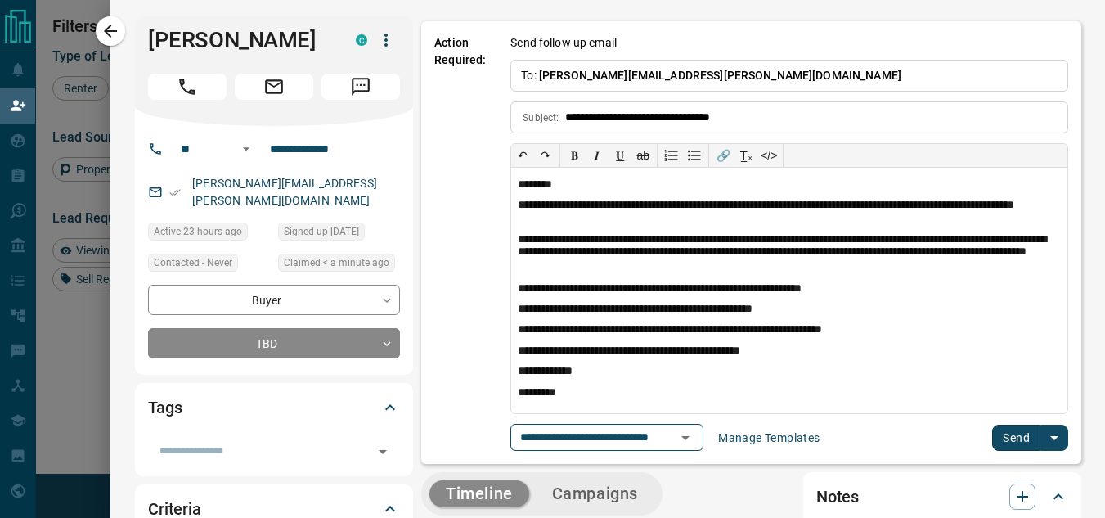
click at [994, 444] on button "Send" at bounding box center [1016, 438] width 48 height 26
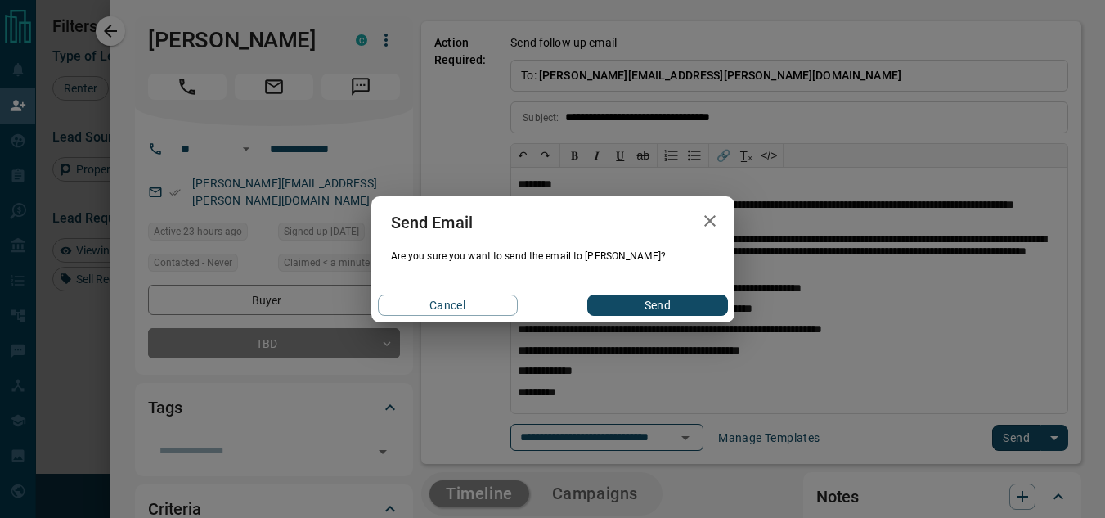
click at [623, 309] on button "Send" at bounding box center [657, 305] width 140 height 21
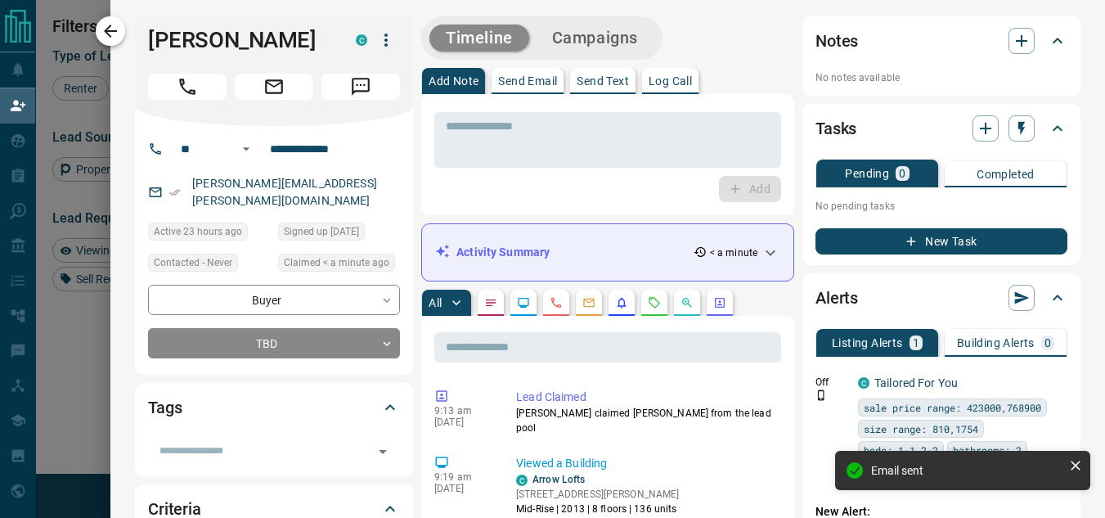
click at [109, 29] on icon "button" at bounding box center [110, 31] width 13 height 13
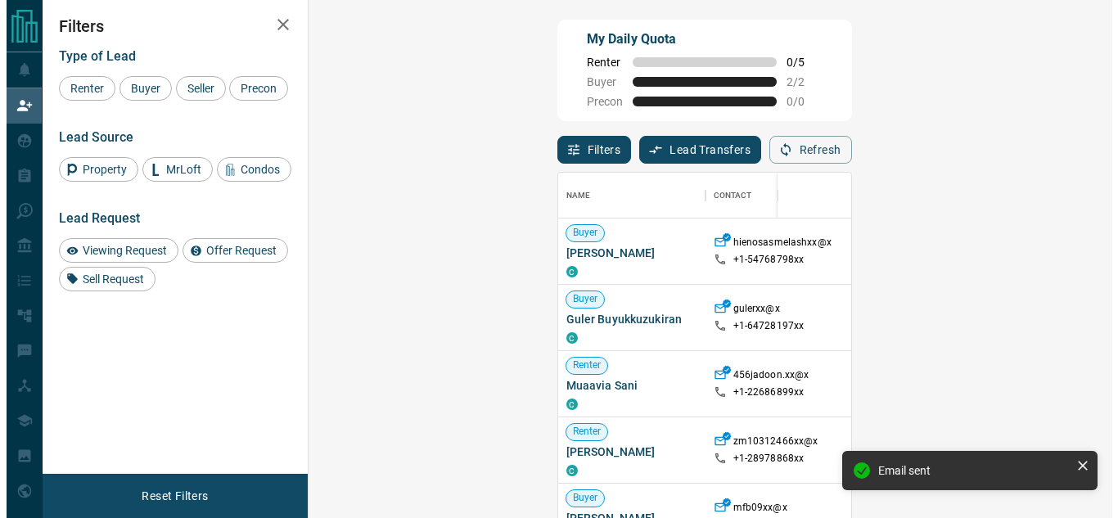
scroll to position [376, 756]
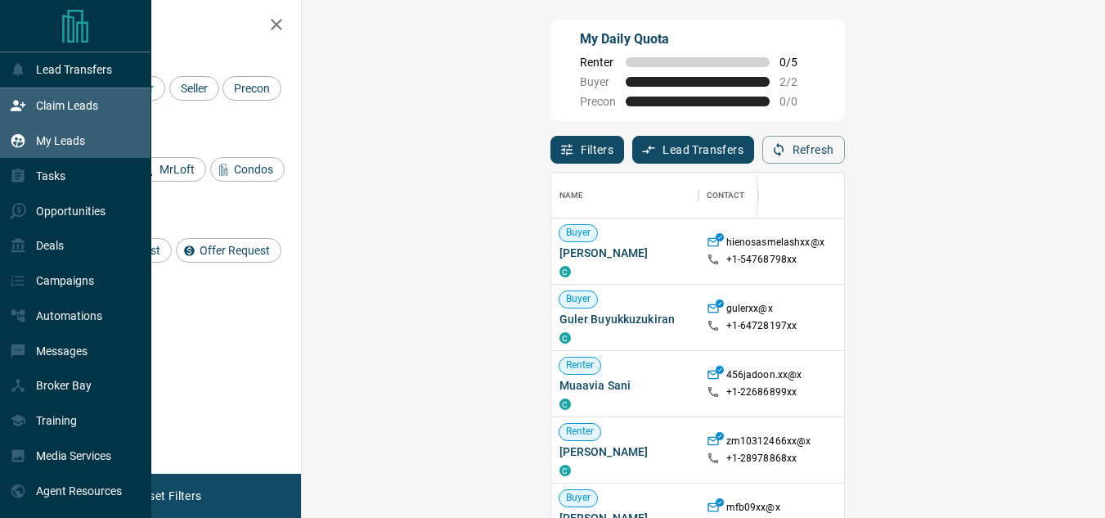
click at [25, 143] on icon at bounding box center [18, 141] width 16 height 16
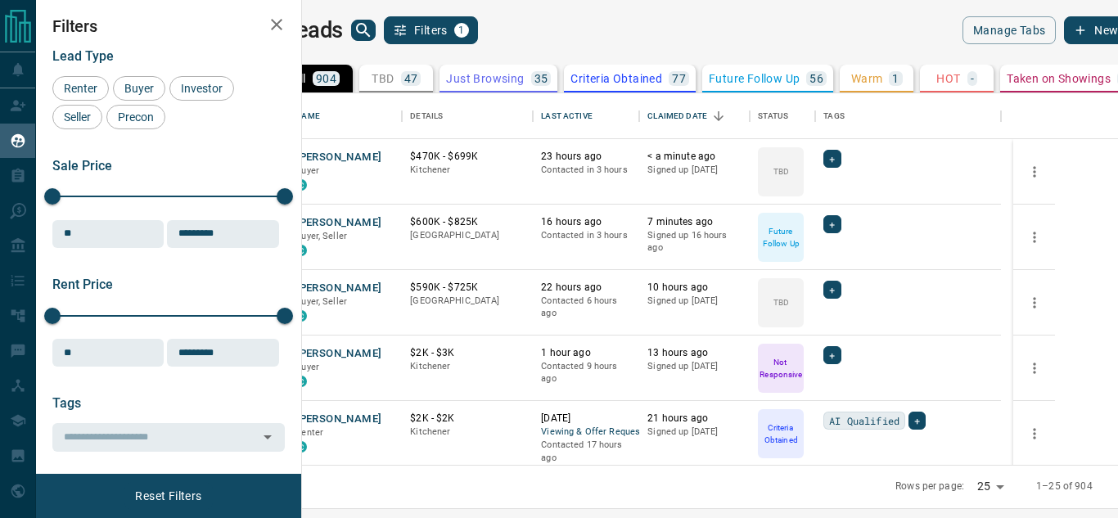
scroll to position [359, 796]
click at [381, 160] on button "[PERSON_NAME]" at bounding box center [338, 158] width 86 height 16
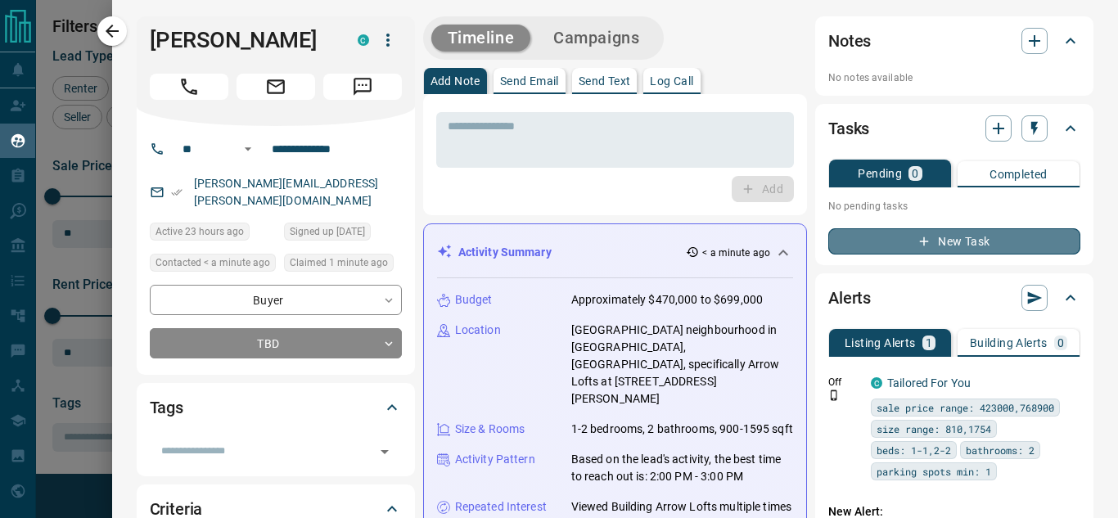
click at [930, 236] on button "New Task" at bounding box center [954, 241] width 252 height 26
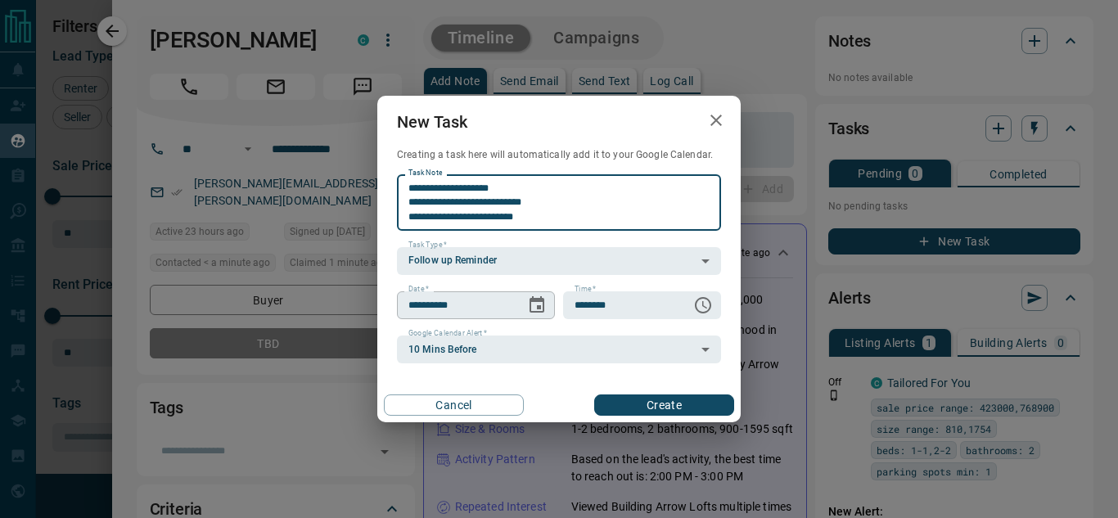
type textarea "**********"
click at [543, 305] on icon "Choose date, selected date is Sep 16, 2025" at bounding box center [536, 304] width 15 height 16
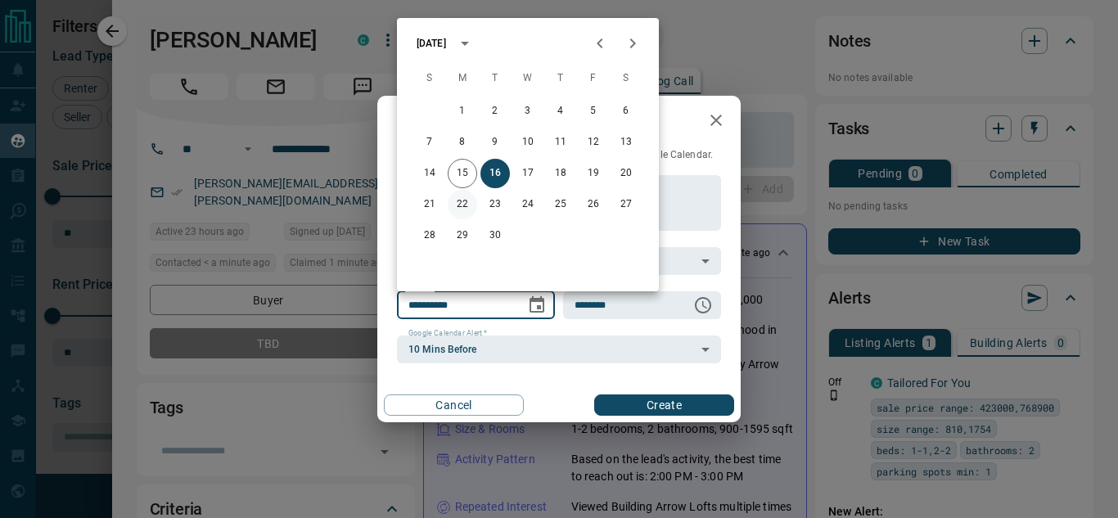
click at [467, 205] on button "22" at bounding box center [462, 204] width 29 height 29
type input "**********"
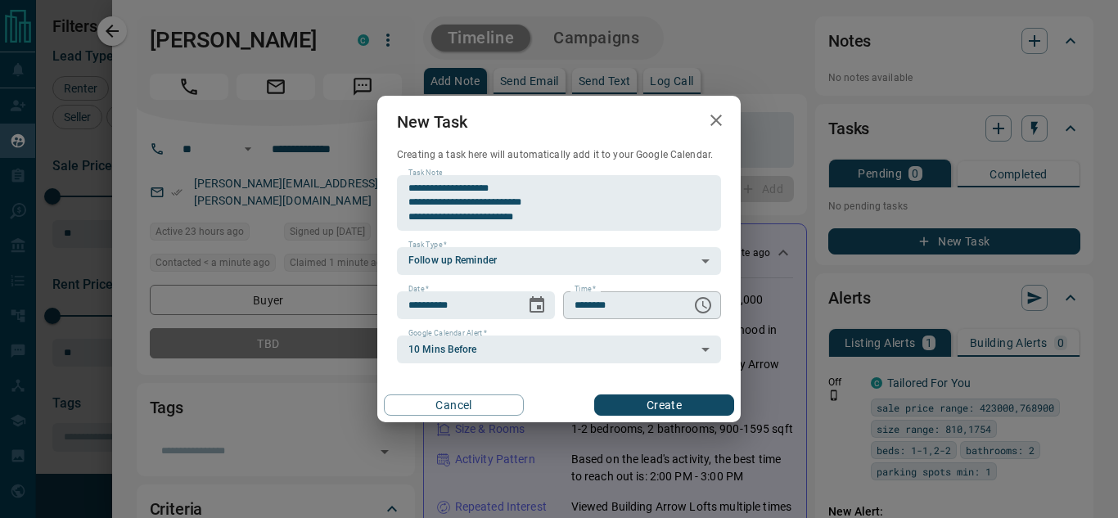
click at [702, 304] on icon "Choose time, selected time is 6:00 AM" at bounding box center [704, 304] width 5 height 7
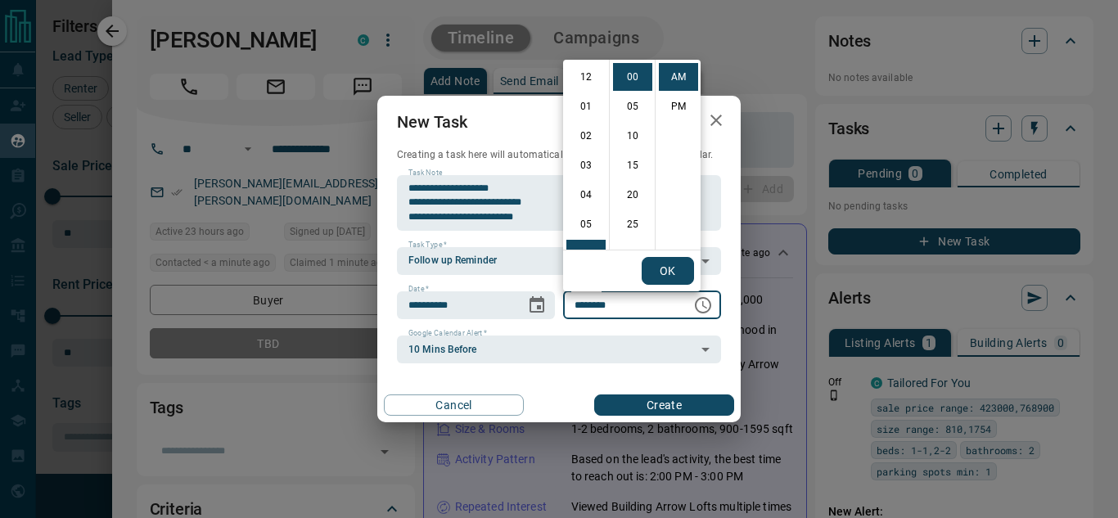
scroll to position [177, 0]
click at [665, 110] on li "PM" at bounding box center [678, 106] width 39 height 28
type input "********"
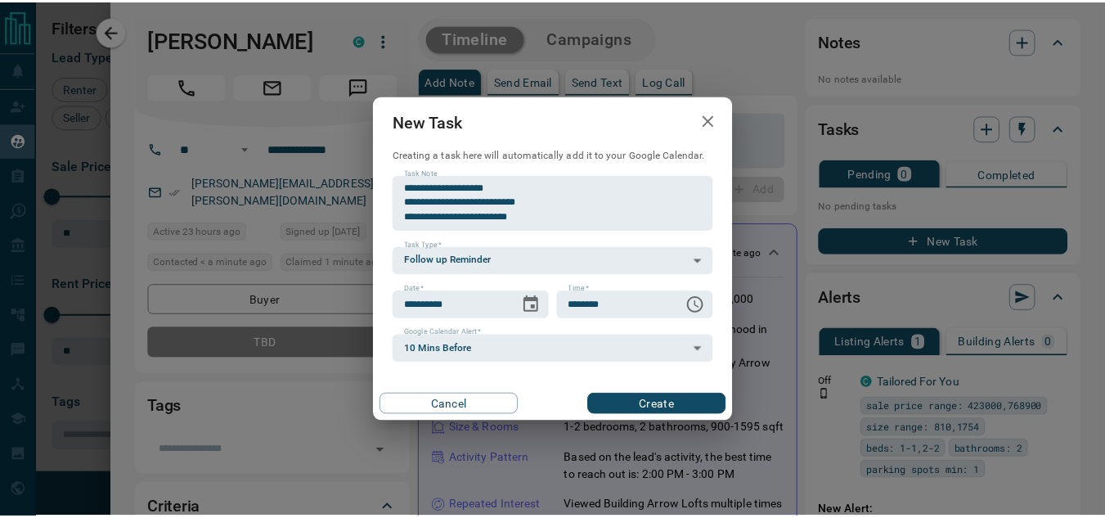
scroll to position [25, 0]
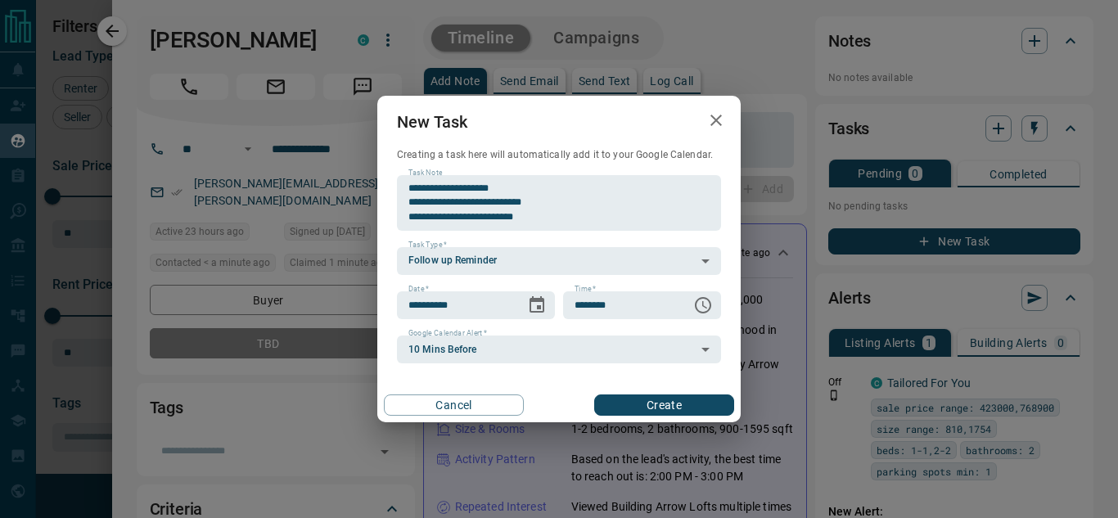
click at [674, 413] on button "Create" at bounding box center [664, 404] width 140 height 21
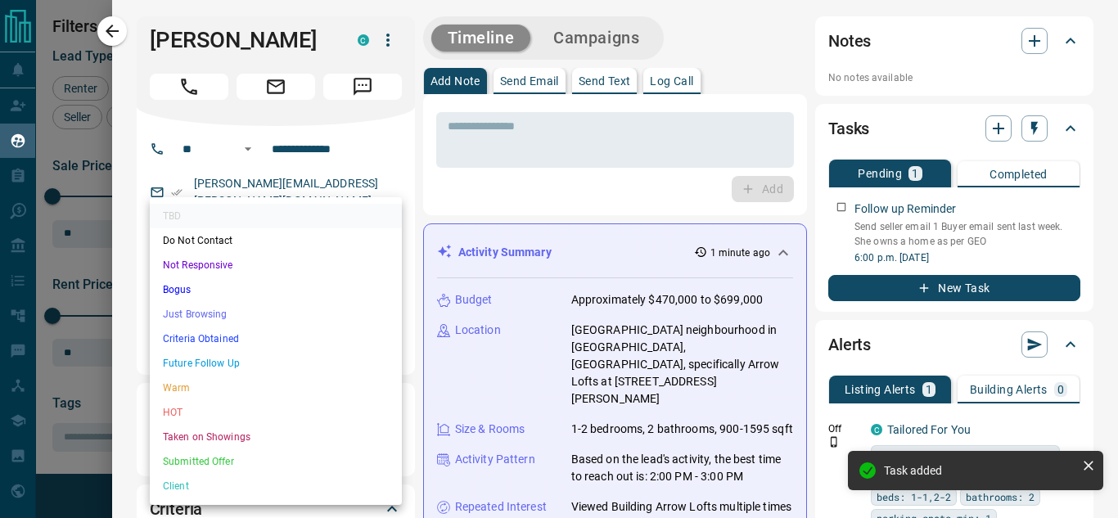
click at [287, 339] on body "Lead Transfers Claim Leads My Leads Tasks Opportunities Deals Campaigns Automat…" at bounding box center [559, 248] width 1118 height 497
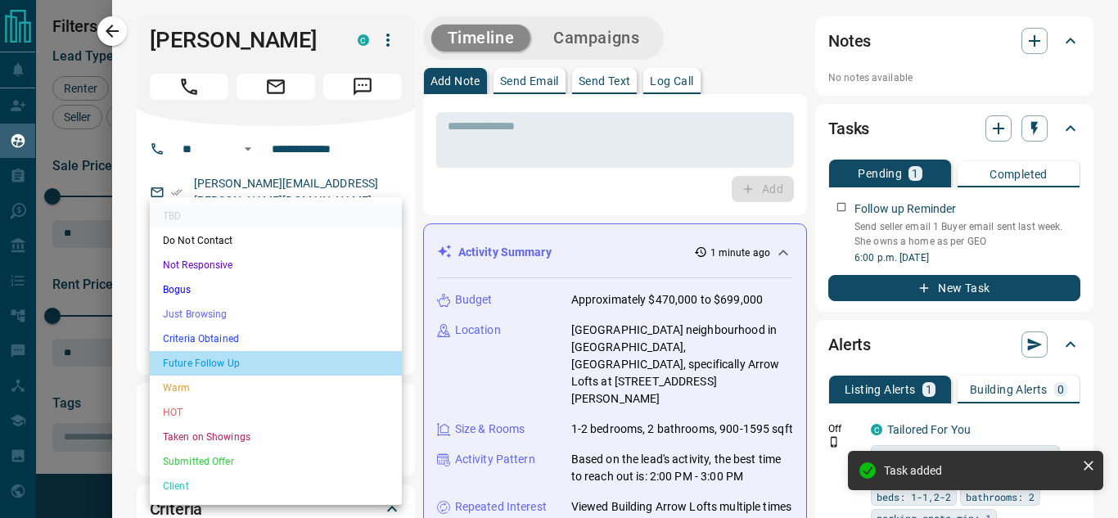
click at [200, 360] on li "Future Follow Up" at bounding box center [276, 363] width 252 height 25
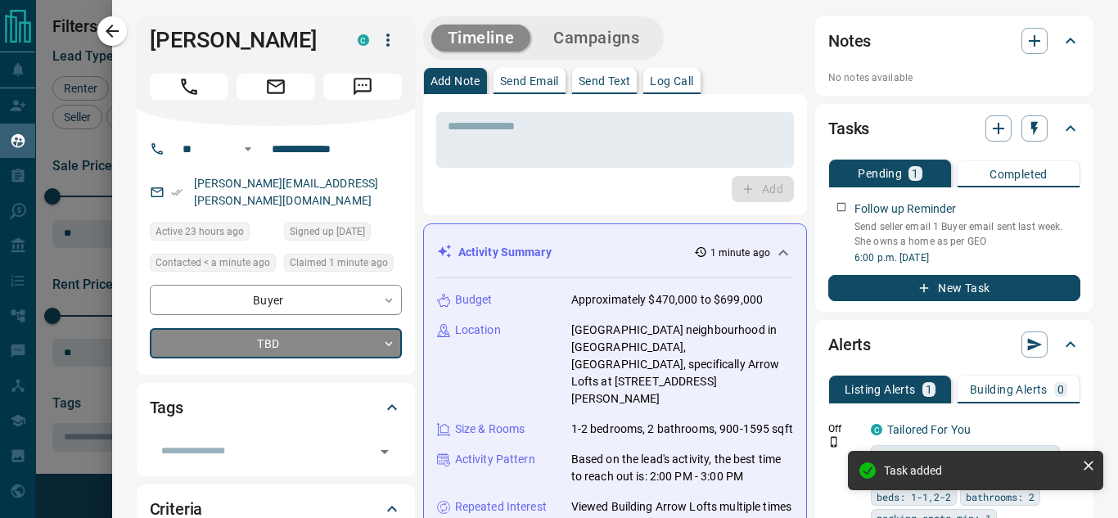
type input "*"
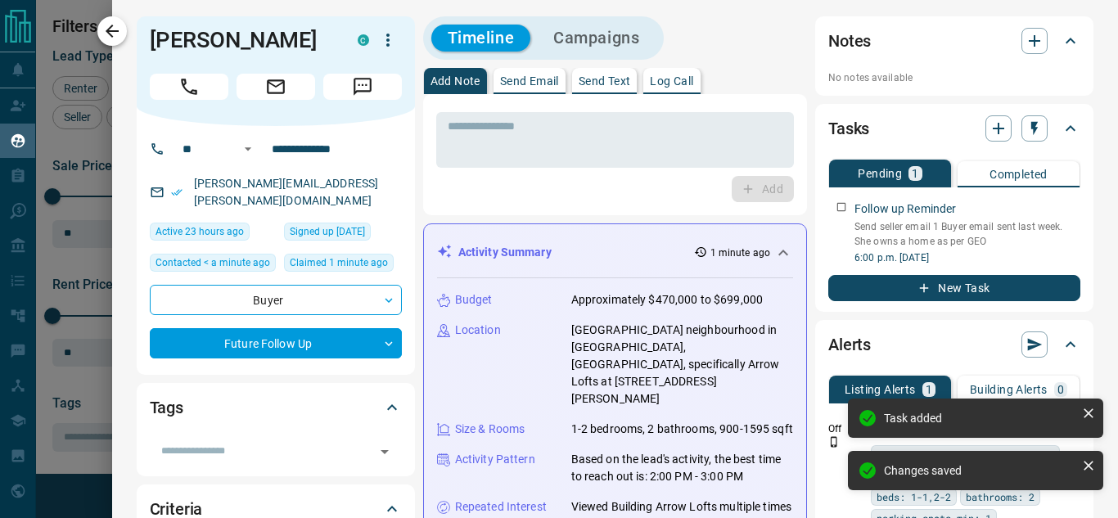
click at [106, 36] on icon "button" at bounding box center [112, 31] width 20 height 20
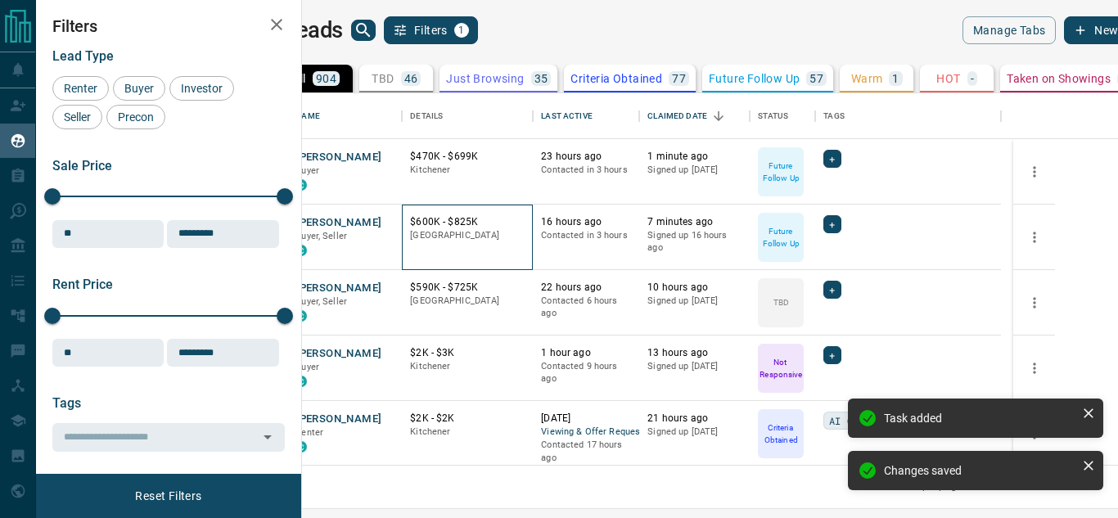
drag, startPoint x: 493, startPoint y: 229, endPoint x: 485, endPoint y: 232, distance: 8.5
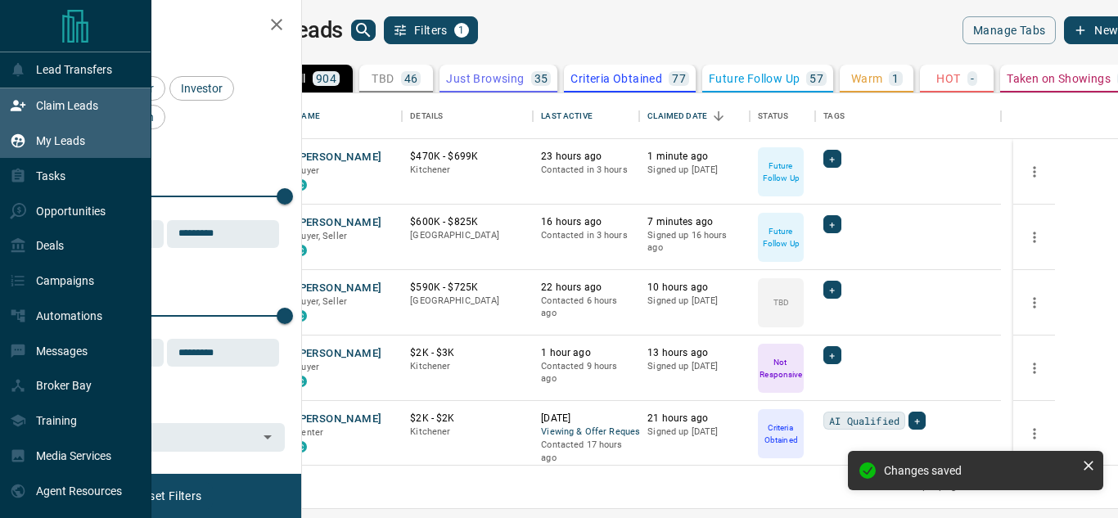
click at [30, 101] on div "Claim Leads" at bounding box center [54, 105] width 88 height 27
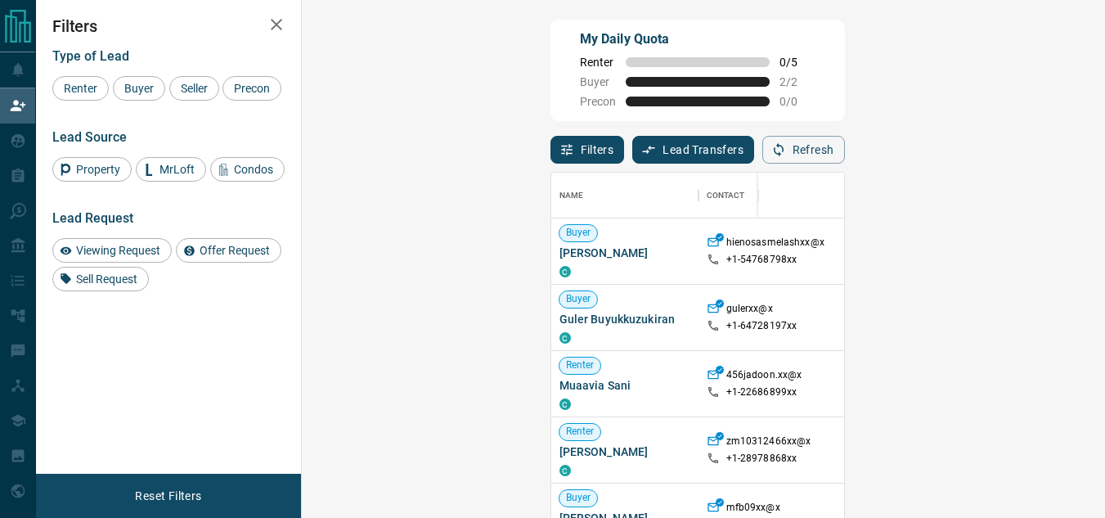
scroll to position [376, 756]
click at [845, 151] on button "Refresh" at bounding box center [804, 150] width 83 height 28
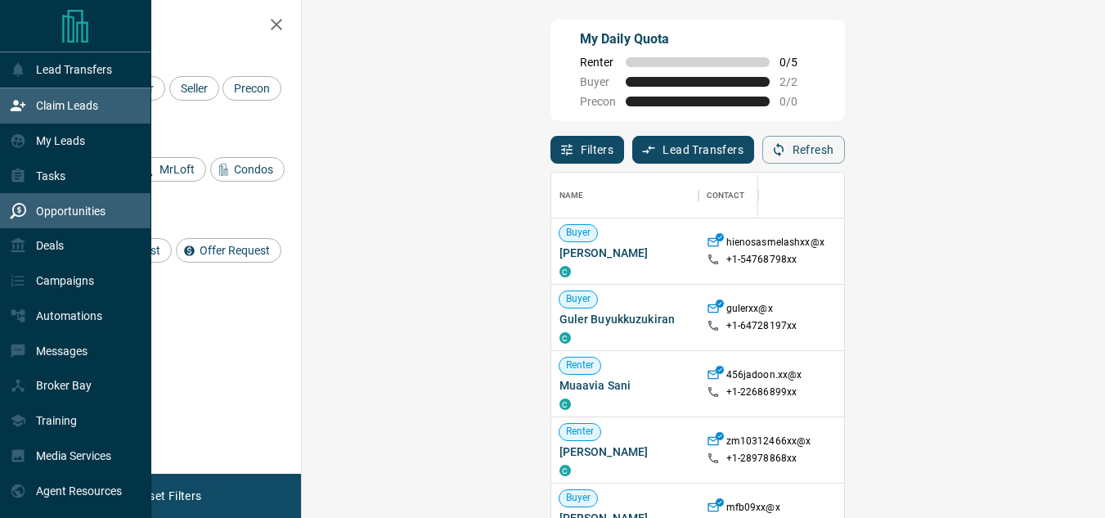
click at [40, 217] on p "Opportunities" at bounding box center [71, 211] width 70 height 13
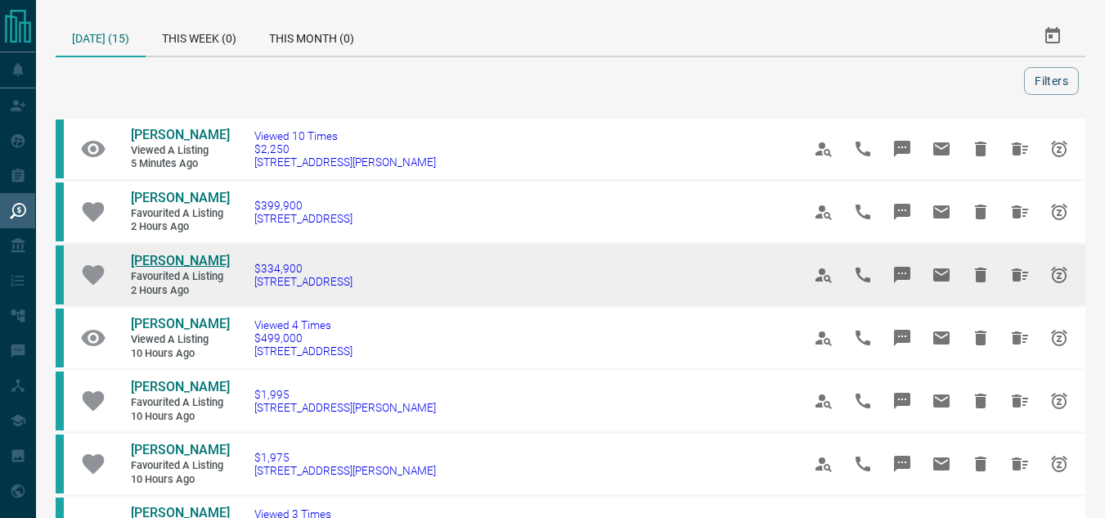
click at [199, 268] on span "Susan Collison" at bounding box center [180, 261] width 99 height 16
